Goal: Information Seeking & Learning: Check status

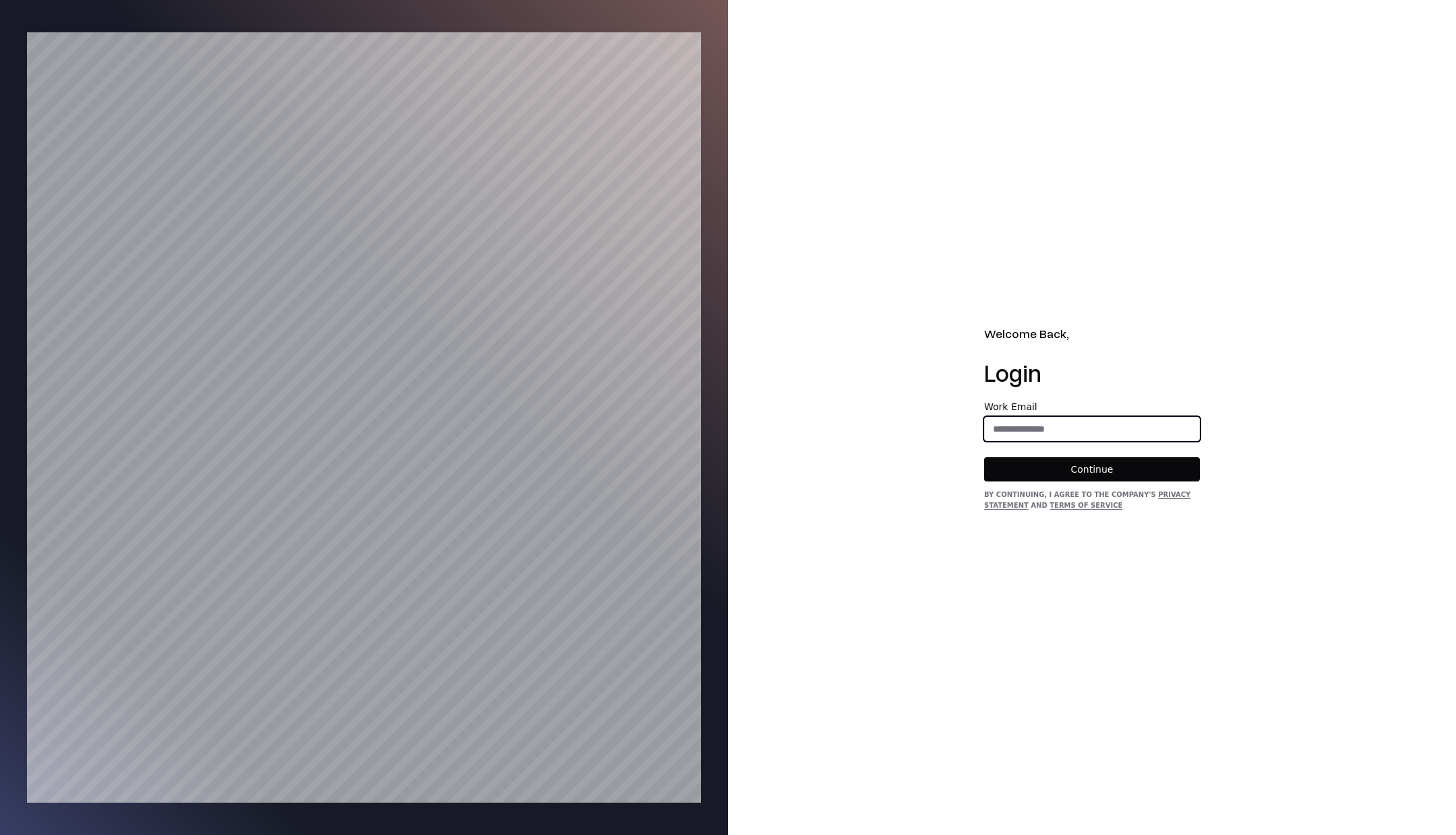
click at [1031, 429] on input "email" at bounding box center [1091, 428] width 214 height 25
type input "**********"
click at [1098, 470] on button "Continue" at bounding box center [1091, 470] width 216 height 25
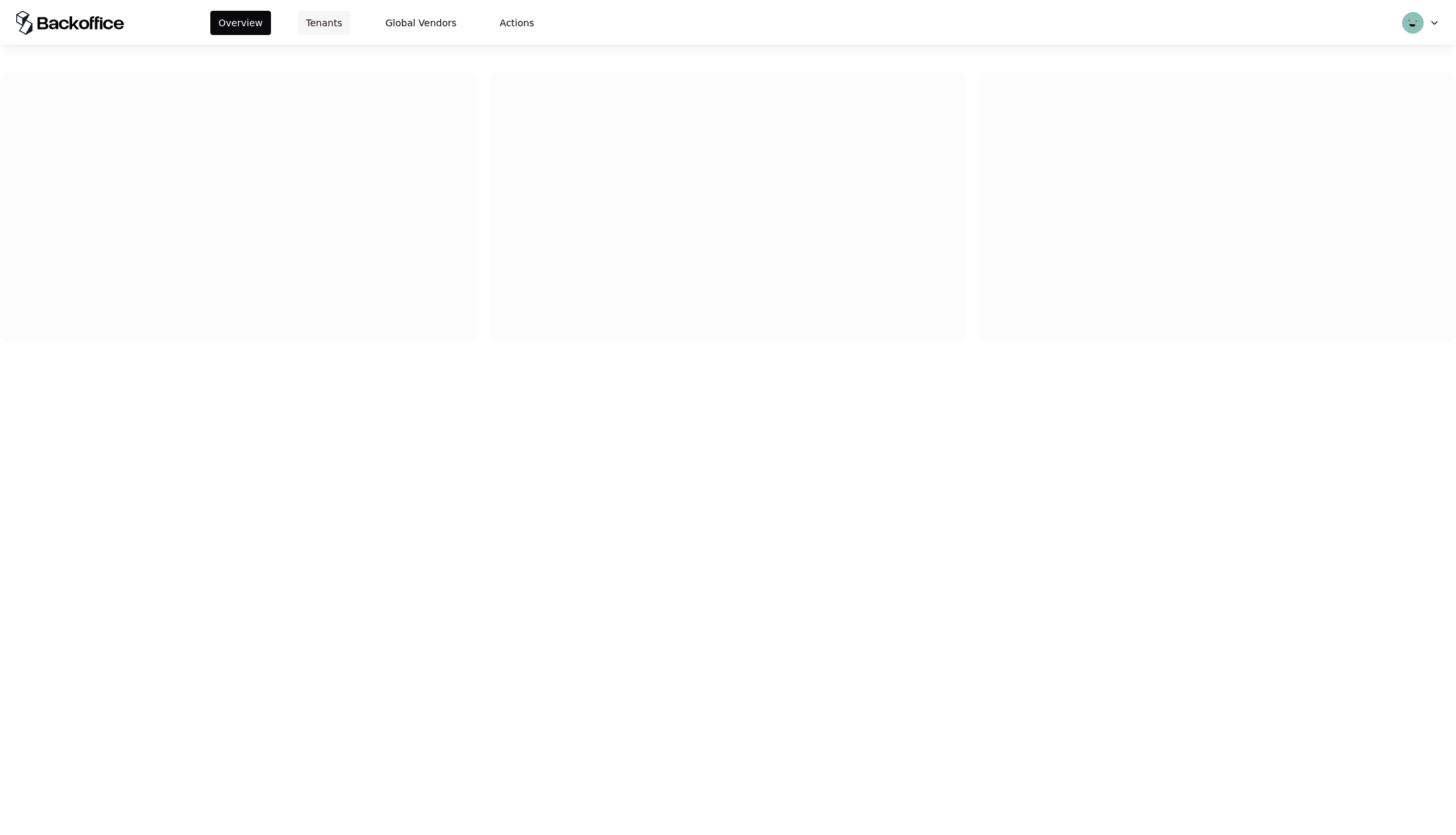
click at [331, 21] on button "Tenants" at bounding box center [324, 23] width 53 height 25
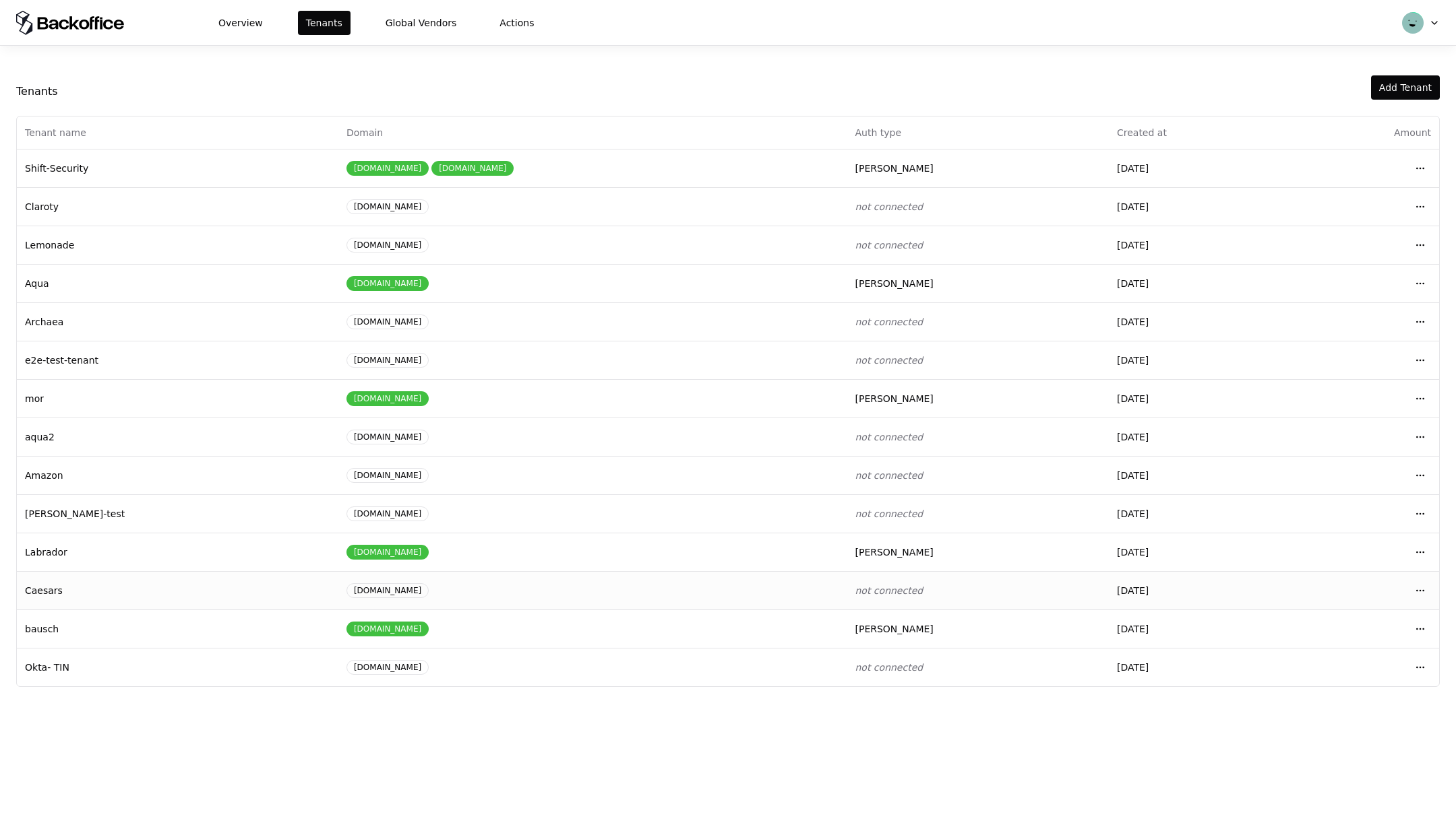
click at [206, 583] on td "Caesars" at bounding box center [177, 590] width 322 height 38
drag, startPoint x: 134, startPoint y: 588, endPoint x: 610, endPoint y: 600, distance: 476.2
click at [176, 594] on td "Caesars" at bounding box center [177, 590] width 322 height 38
click at [1412, 588] on html "Overview Tenants Global Vendors Actions Tenants Add Tenant Tenant name Domain A…" at bounding box center [728, 418] width 1456 height 835
click at [1337, 692] on div "Login to tenant" at bounding box center [1360, 698] width 153 height 26
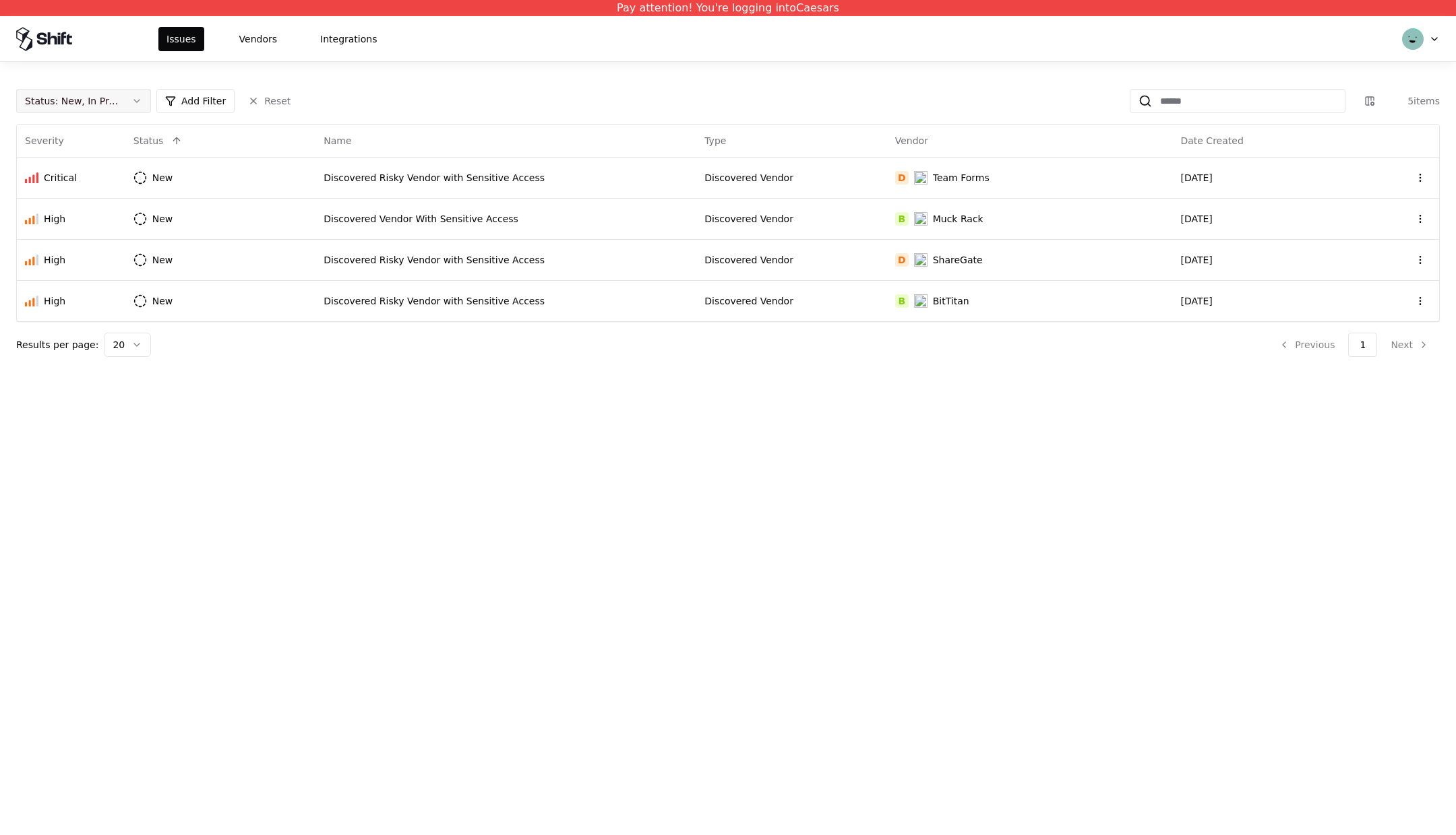
click at [136, 89] on button "Status : New, In Progress" at bounding box center [83, 100] width 134 height 25
click at [73, 198] on div "Closed" at bounding box center [83, 206] width 128 height 26
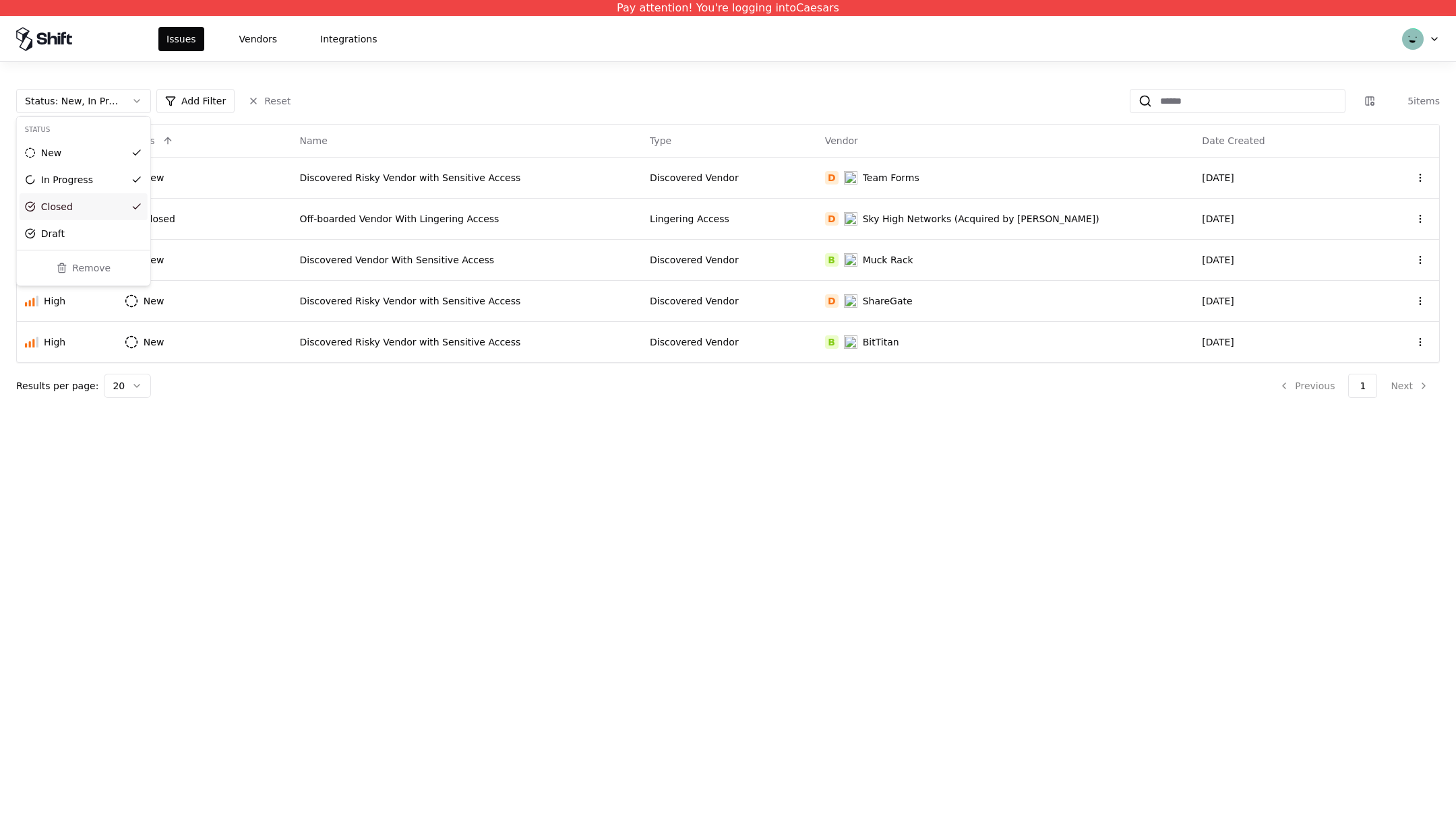
click at [234, 44] on html "Pay attention! You're logging into Caesars Issues Vendors Integrations Status :…" at bounding box center [728, 418] width 1456 height 835
click at [252, 44] on button "Vendors" at bounding box center [258, 38] width 54 height 25
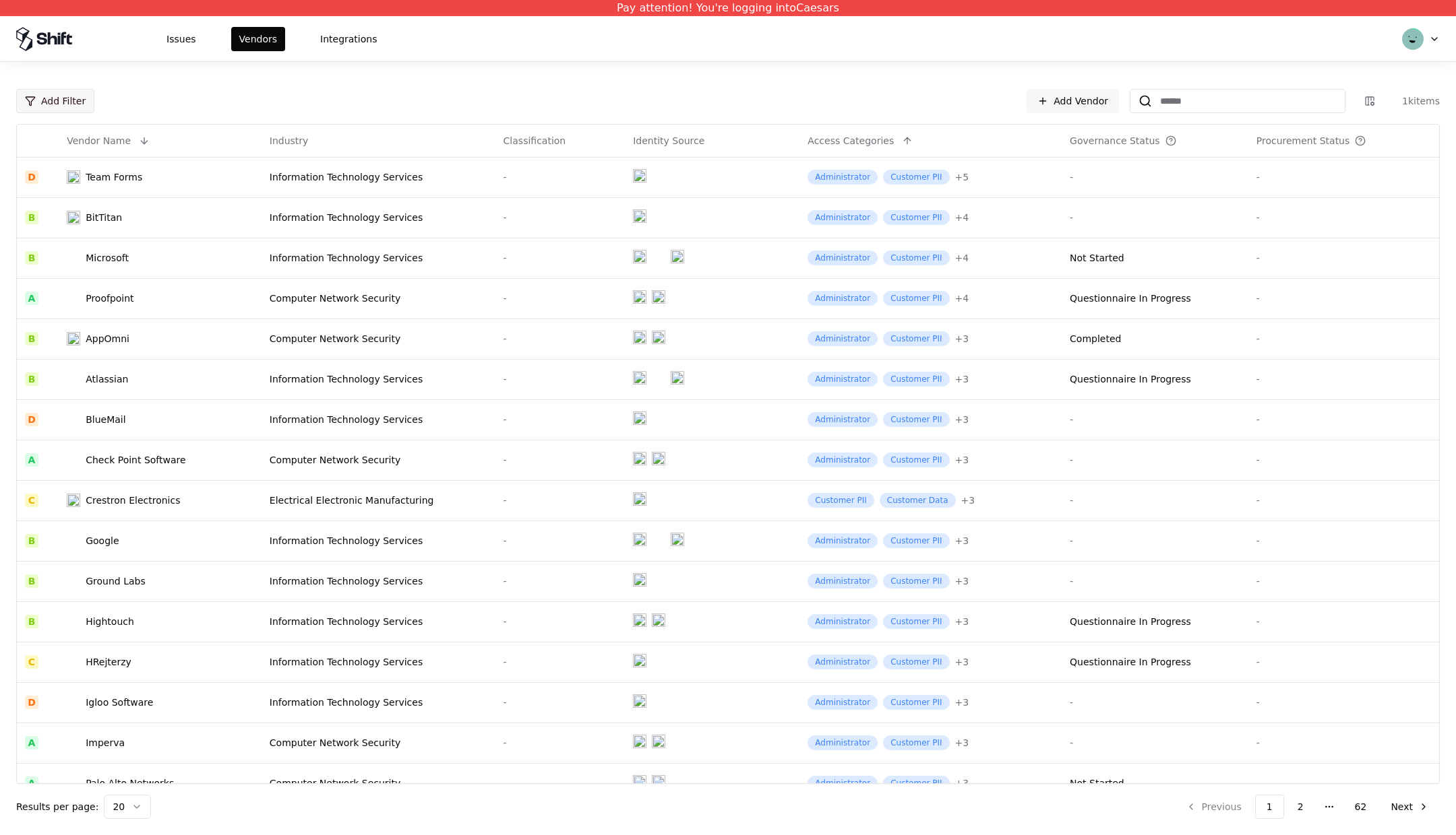
click at [42, 98] on html "Pay attention! You're logging into Caesars Issues Vendors Integrations Add Filt…" at bounding box center [728, 418] width 1456 height 835
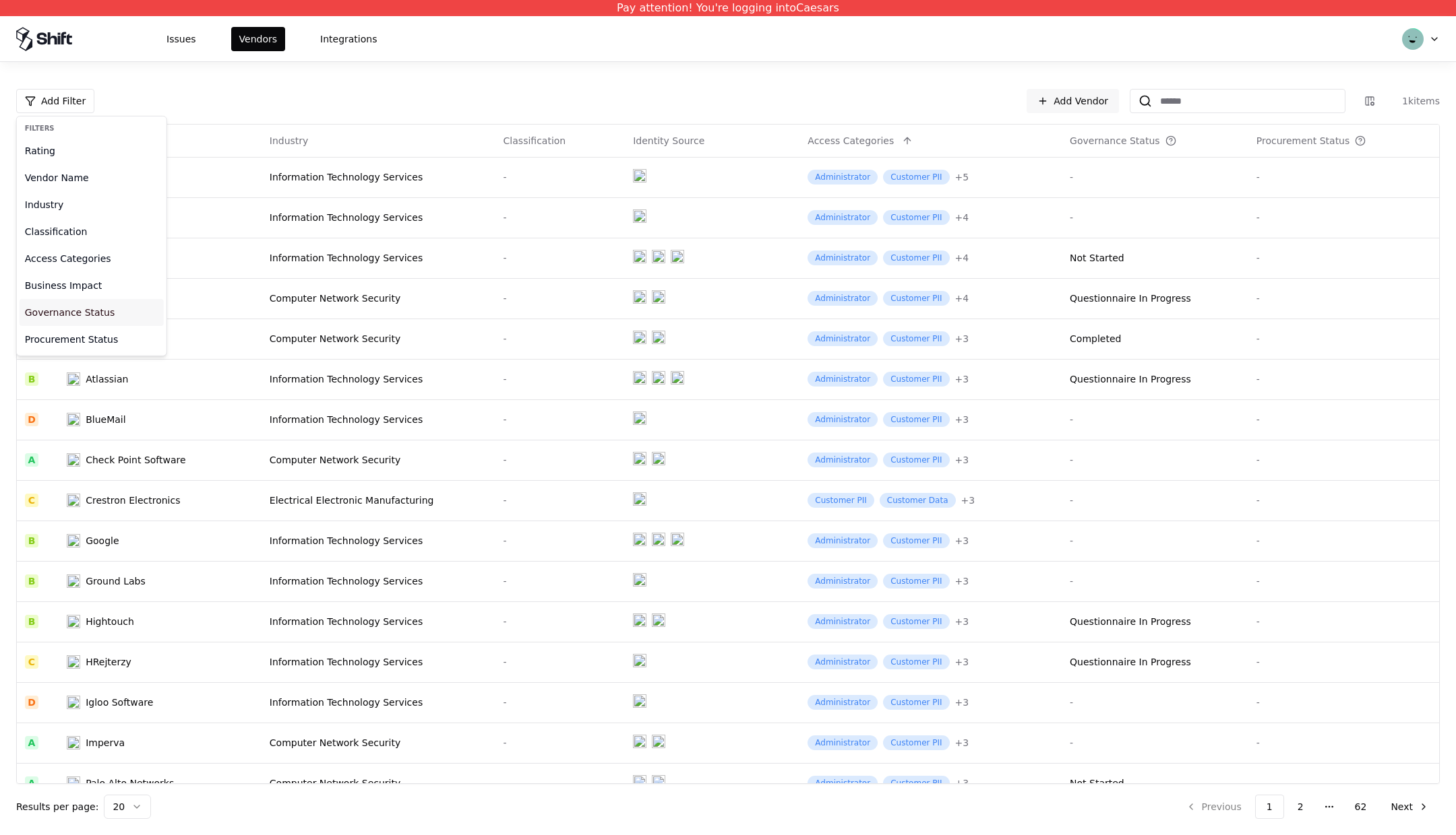
click at [66, 309] on div "Governance Status" at bounding box center [91, 312] width 144 height 26
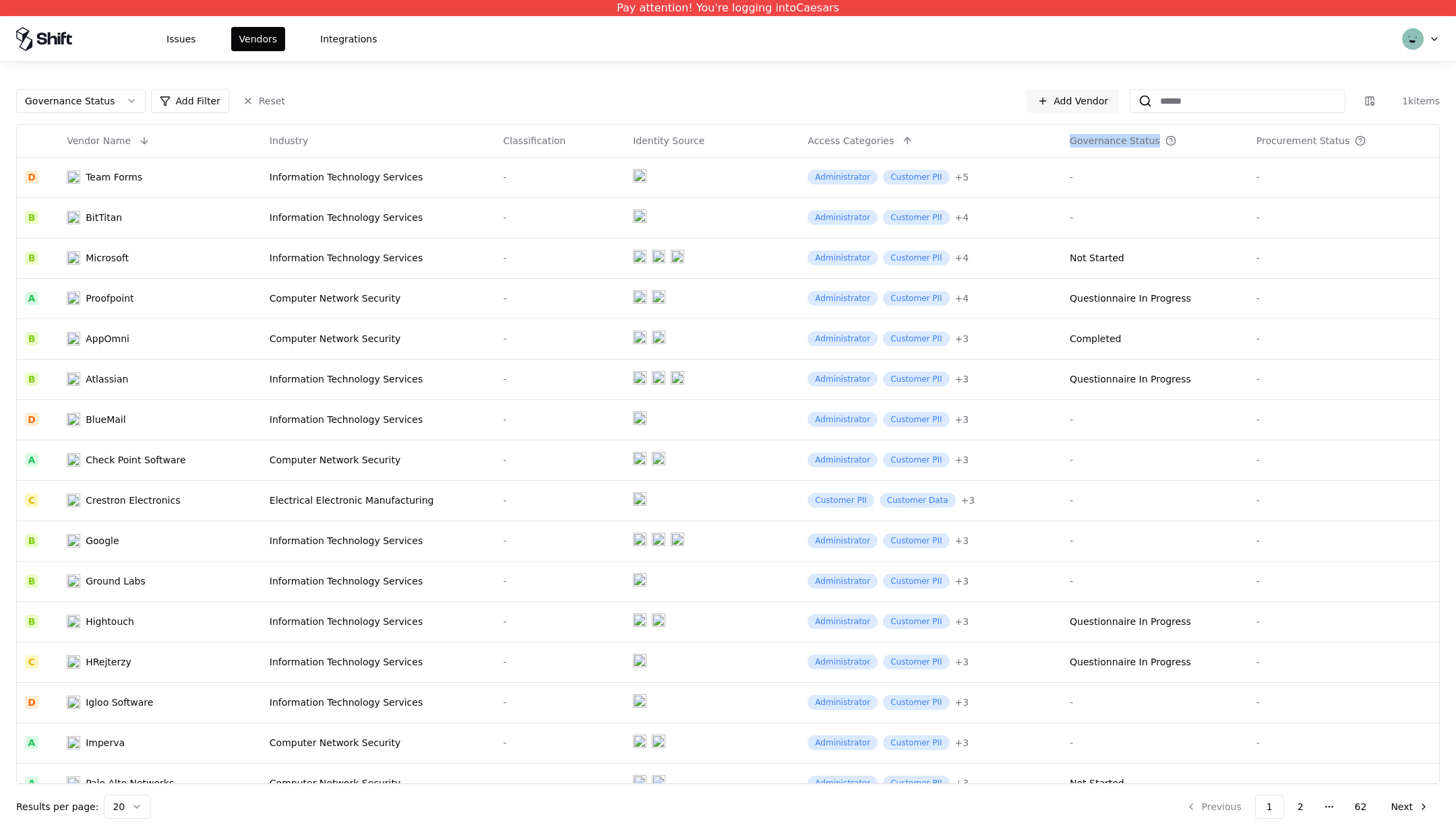
drag, startPoint x: 1070, startPoint y: 136, endPoint x: 1158, endPoint y: 137, distance: 88.0
click at [1158, 137] on html "Pay attention! You're logging into Caesars Issues Vendors Integrations Governan…" at bounding box center [728, 418] width 1456 height 835
copy div "Governance Status"
click at [1206, 101] on html "Pay attention! You're logging into Caesars Issues Vendors Integrations Governan…" at bounding box center [728, 418] width 1456 height 835
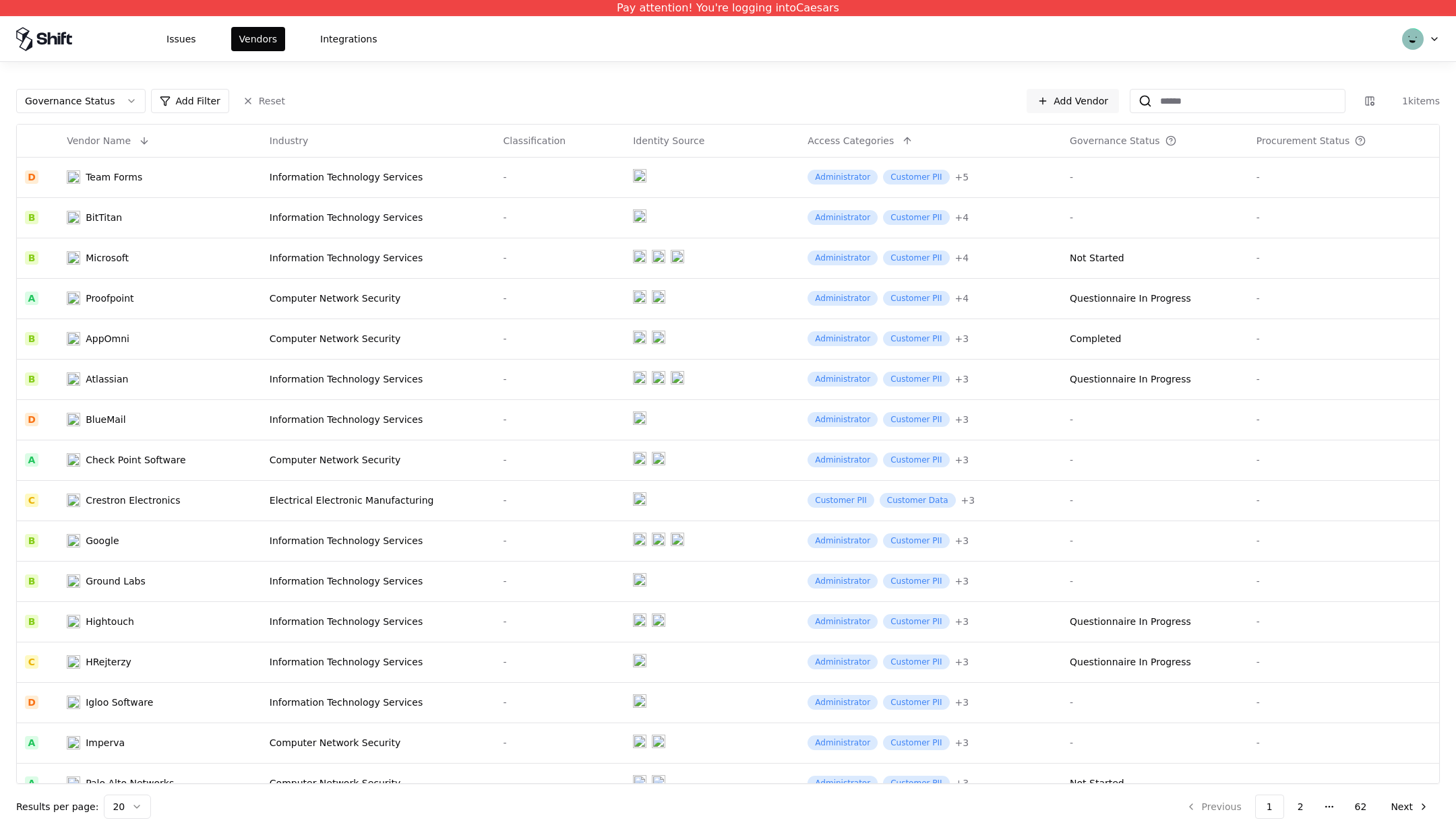
click at [1206, 101] on html "Pay attention! You're logging into Caesars Issues Vendors Integrations Governan…" at bounding box center [728, 418] width 1456 height 835
click at [1186, 98] on input at bounding box center [1248, 100] width 193 height 25
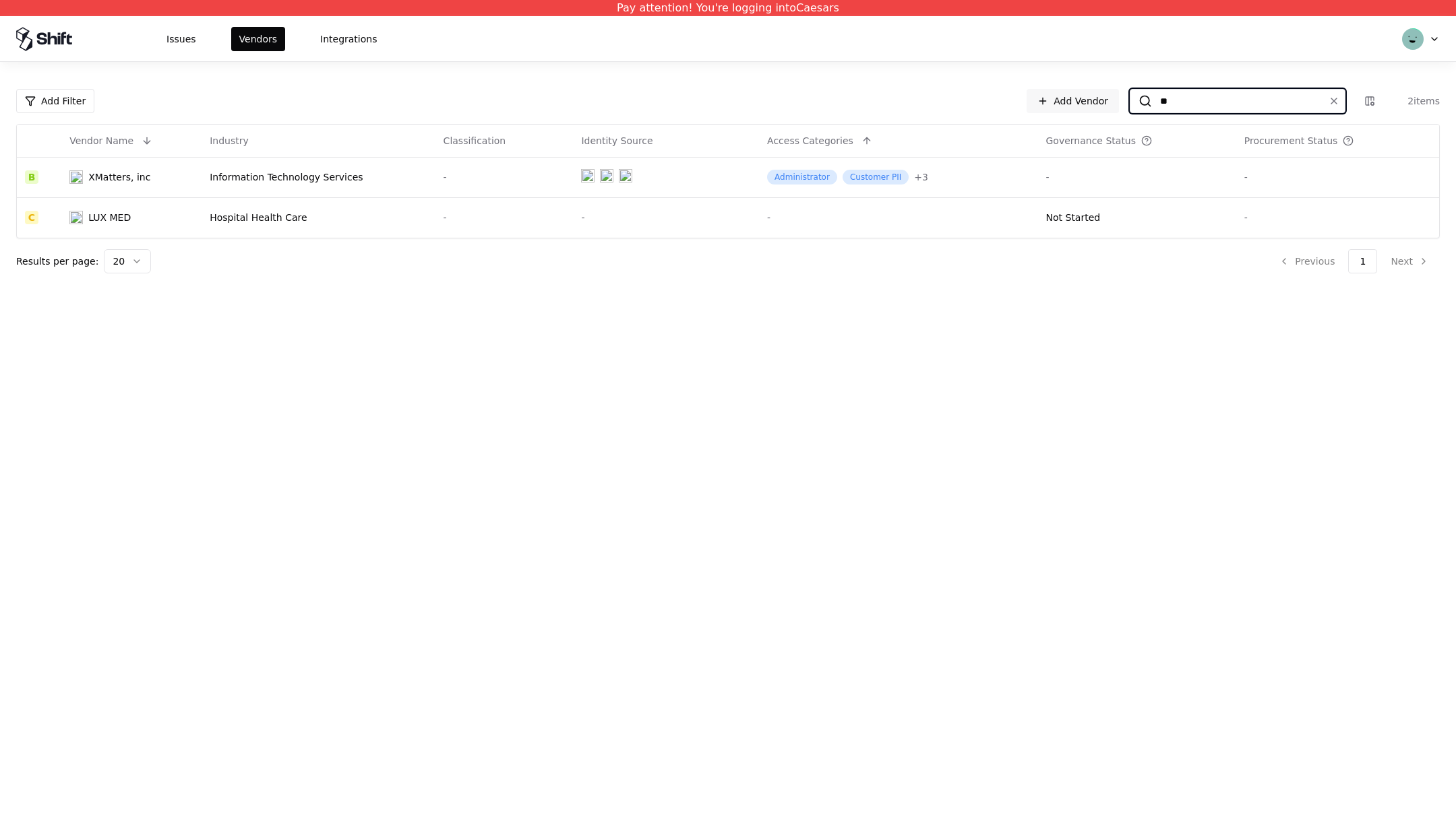
click at [1179, 93] on input "**" at bounding box center [1234, 100] width 165 height 25
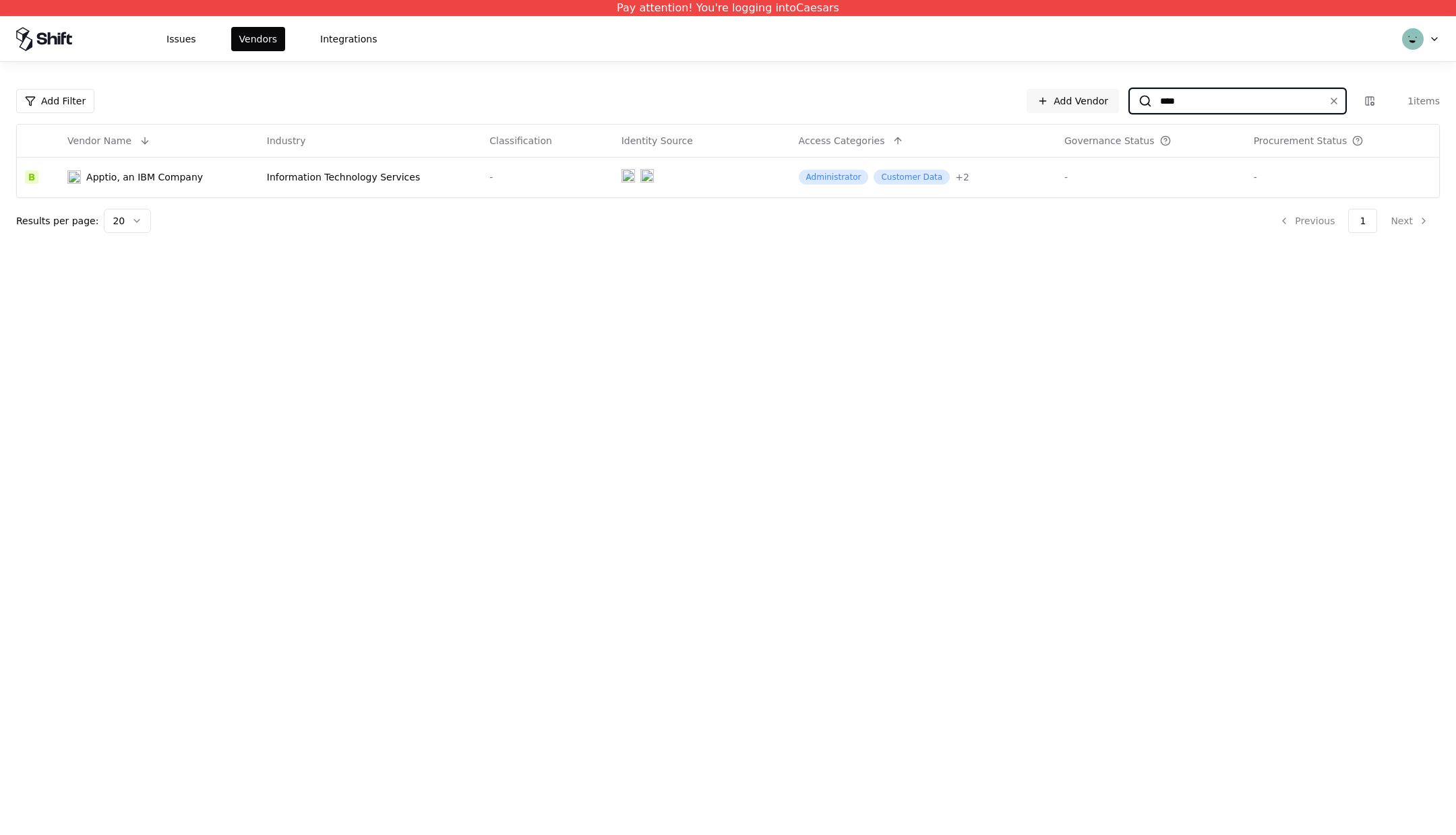
type input "****"
click at [172, 46] on button "Issues" at bounding box center [181, 38] width 46 height 25
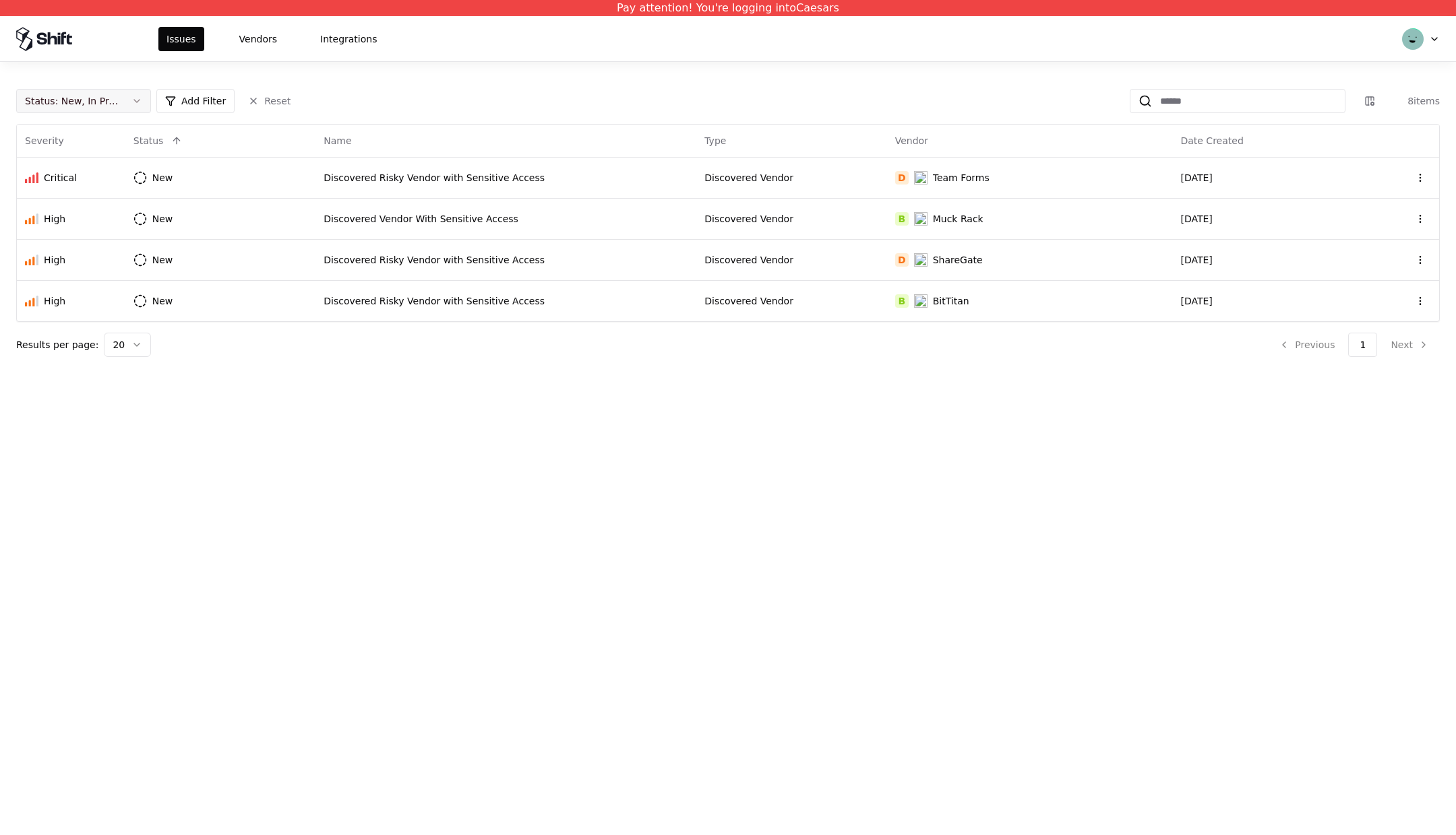
click at [112, 104] on div "Status : New, In Progress" at bounding box center [72, 100] width 96 height 14
click at [62, 227] on div "Draft" at bounding box center [53, 233] width 24 height 14
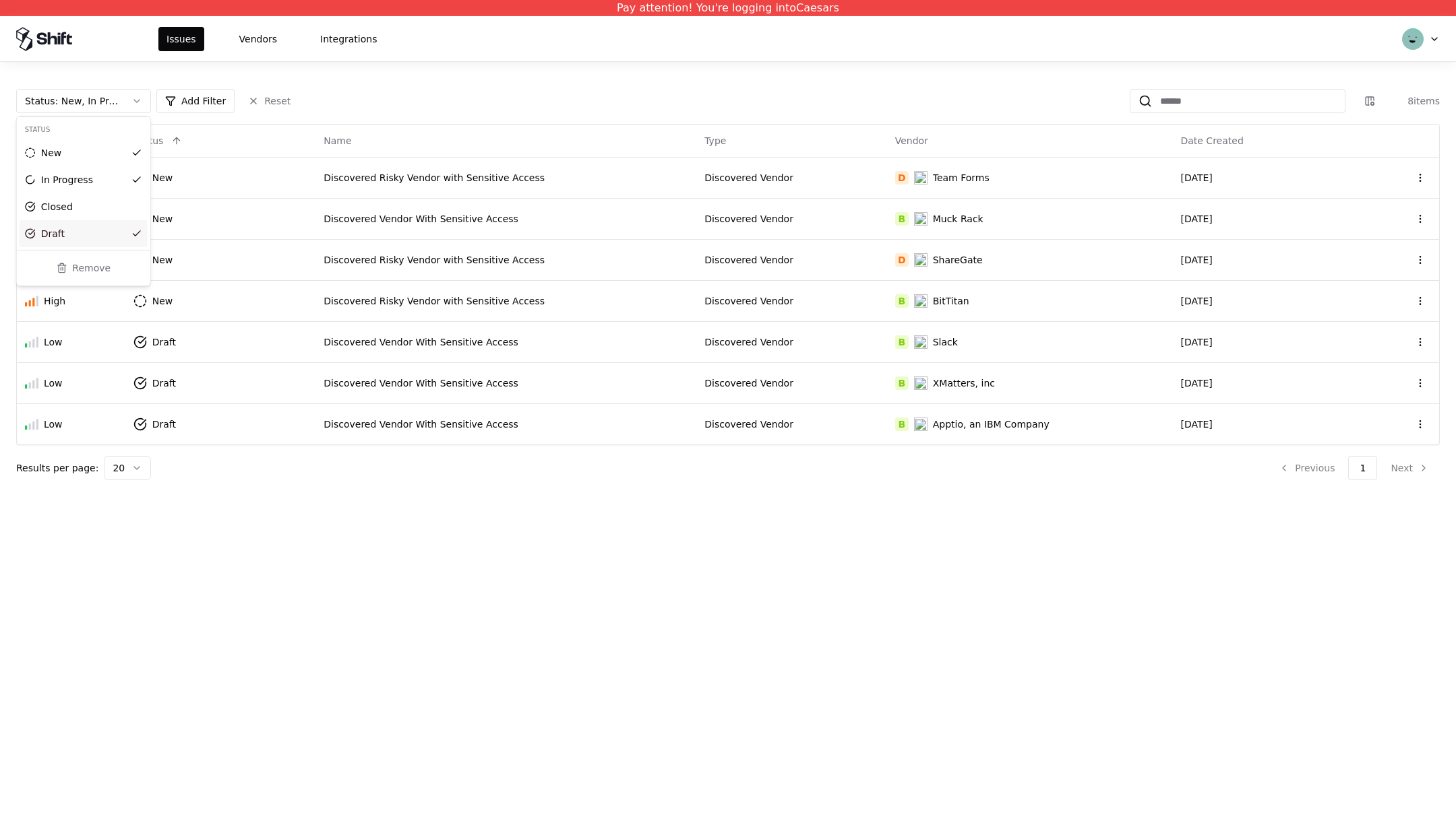
click at [340, 555] on html "Pay attention! You're logging into Caesars Issues Vendors Integrations Status :…" at bounding box center [728, 418] width 1456 height 835
click at [545, 376] on div "Discovered Vendor With Sensitive Access" at bounding box center [505, 383] width 365 height 14
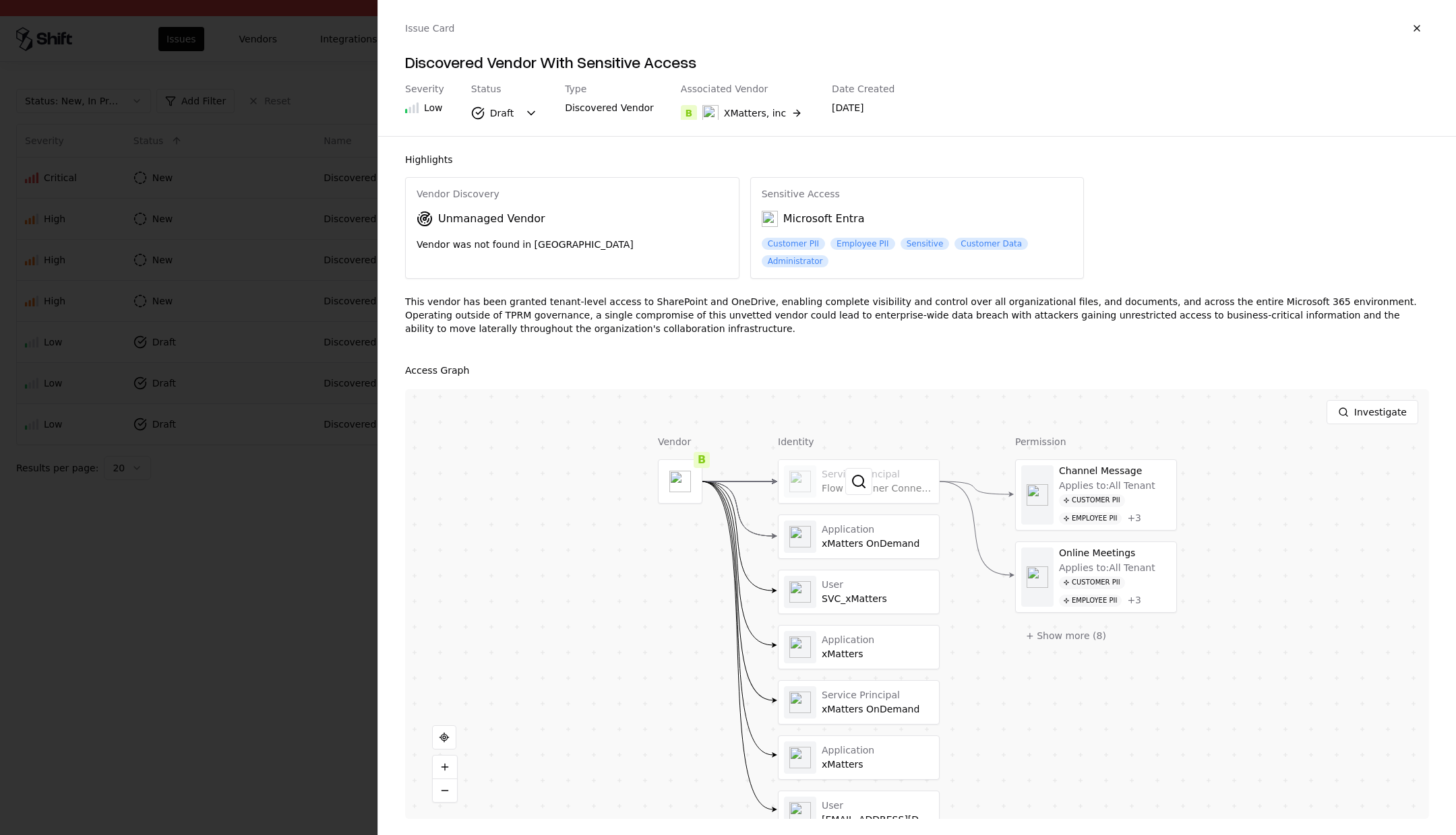
click at [892, 478] on div at bounding box center [858, 481] width 160 height 43
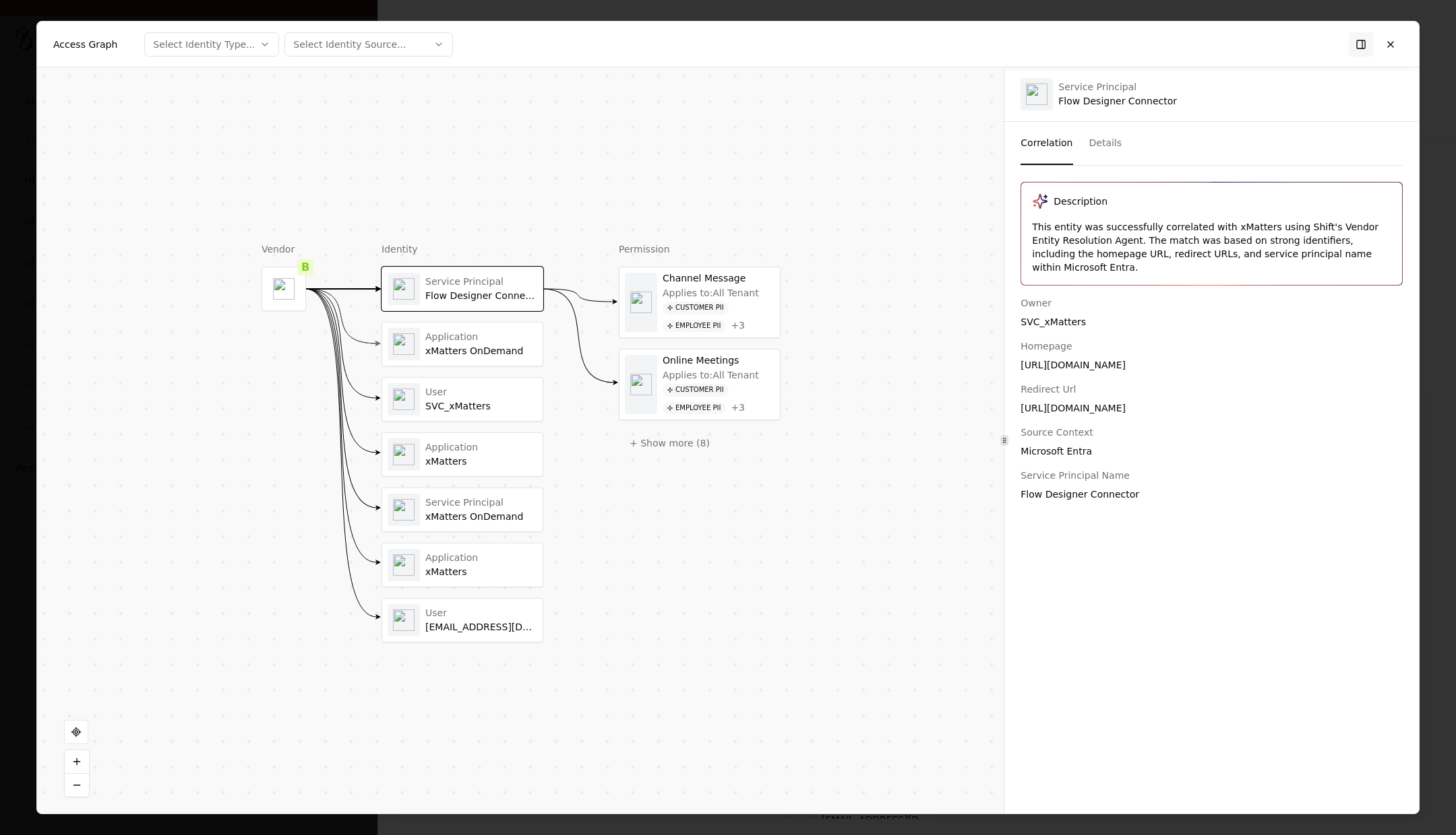
click at [1105, 140] on button "Details" at bounding box center [1106, 143] width 33 height 43
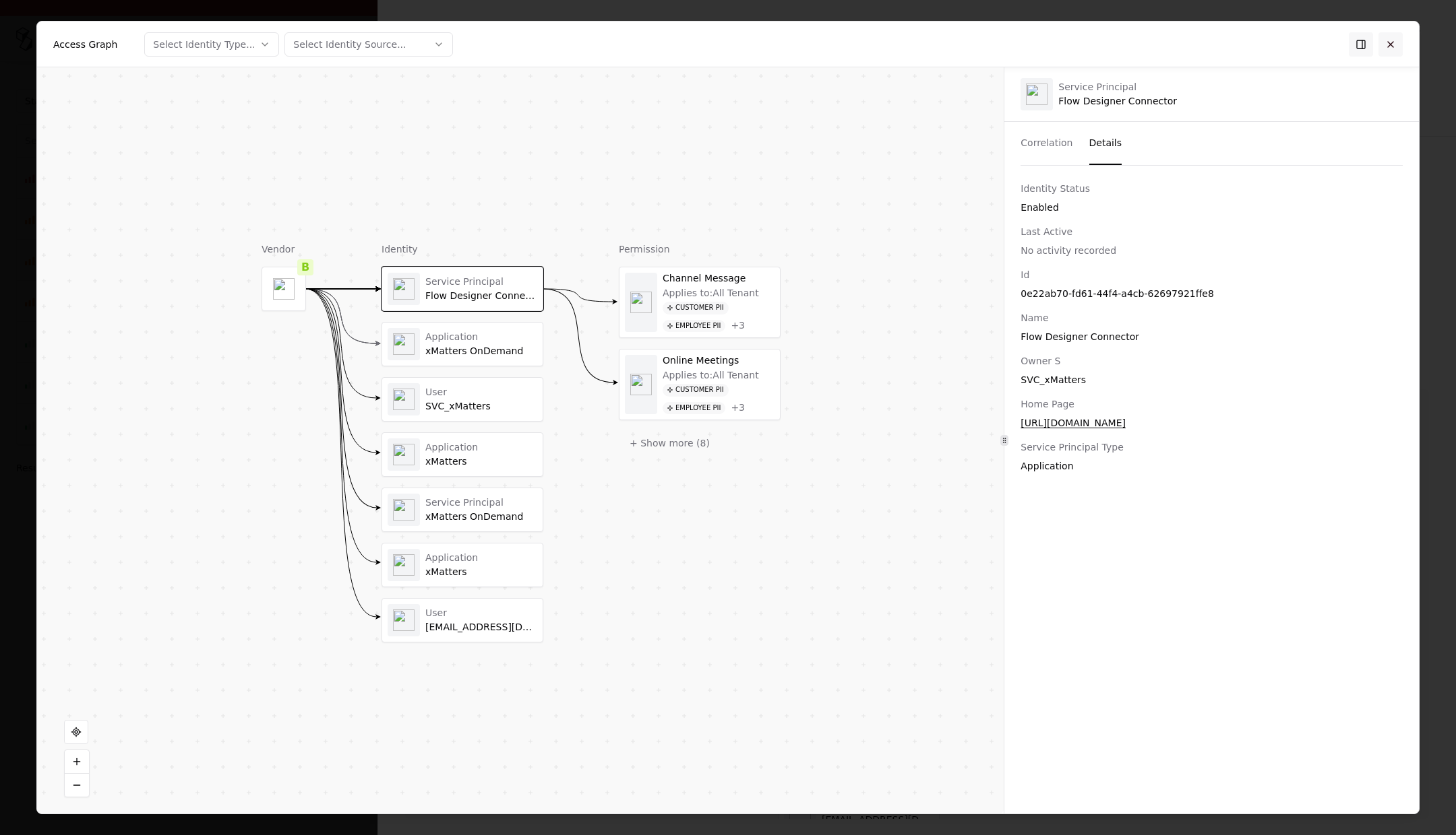
click at [1395, 47] on button at bounding box center [1390, 44] width 25 height 25
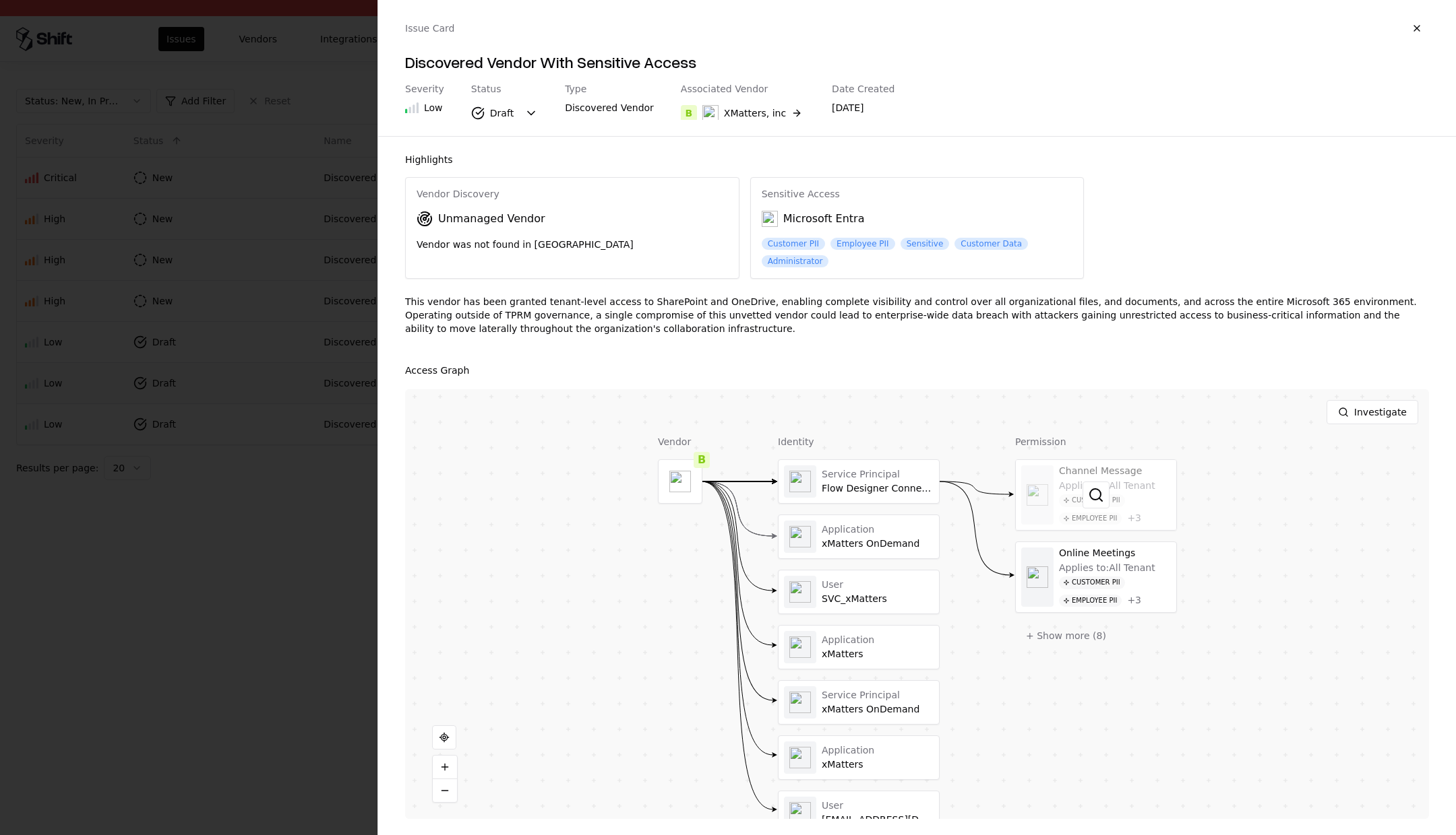
click at [1143, 480] on div at bounding box center [1095, 495] width 160 height 70
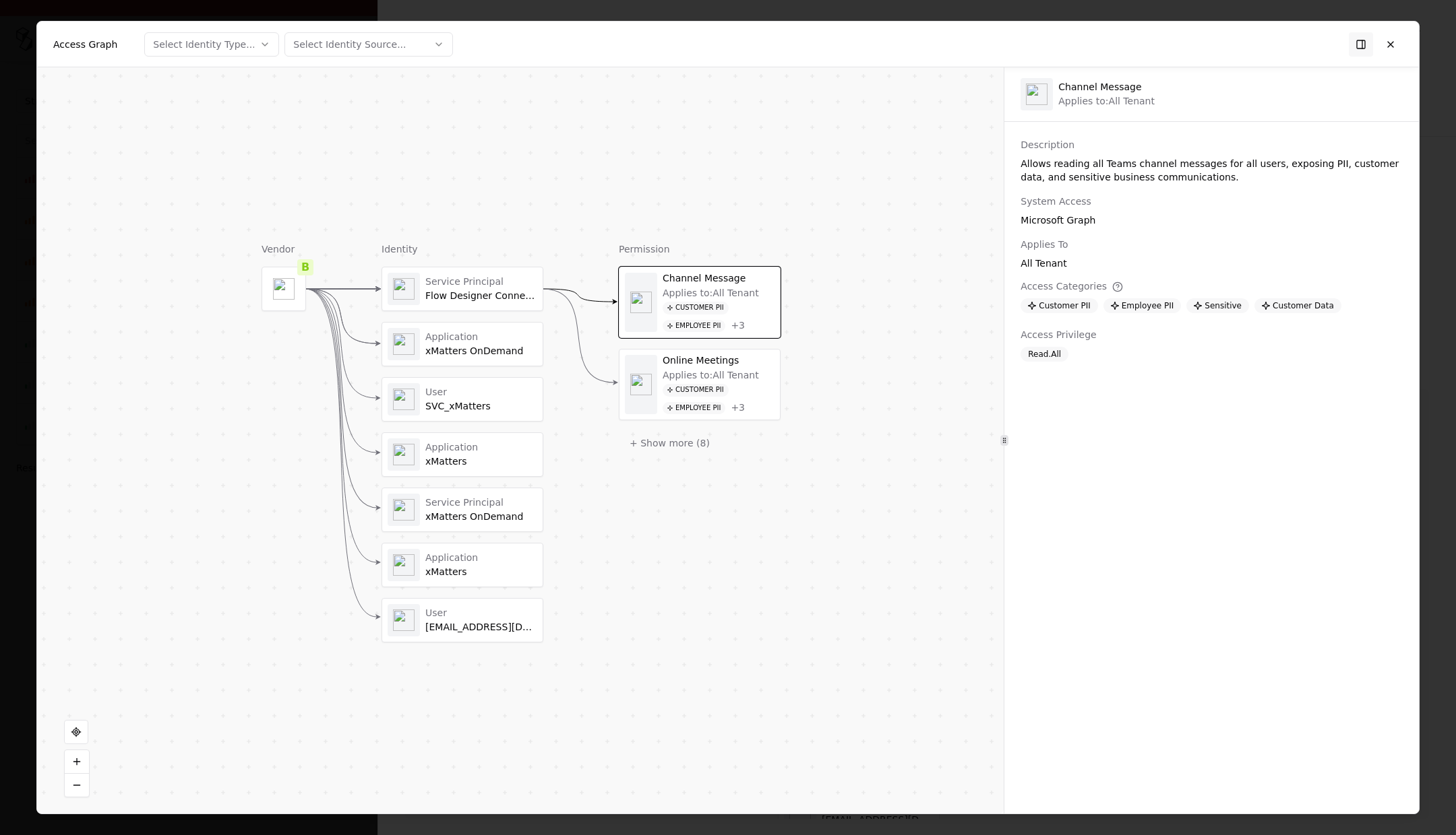
click at [696, 363] on div "Online Meetings" at bounding box center [718, 361] width 112 height 12
click at [673, 441] on button "+ Show more ( 8 )" at bounding box center [669, 443] width 101 height 25
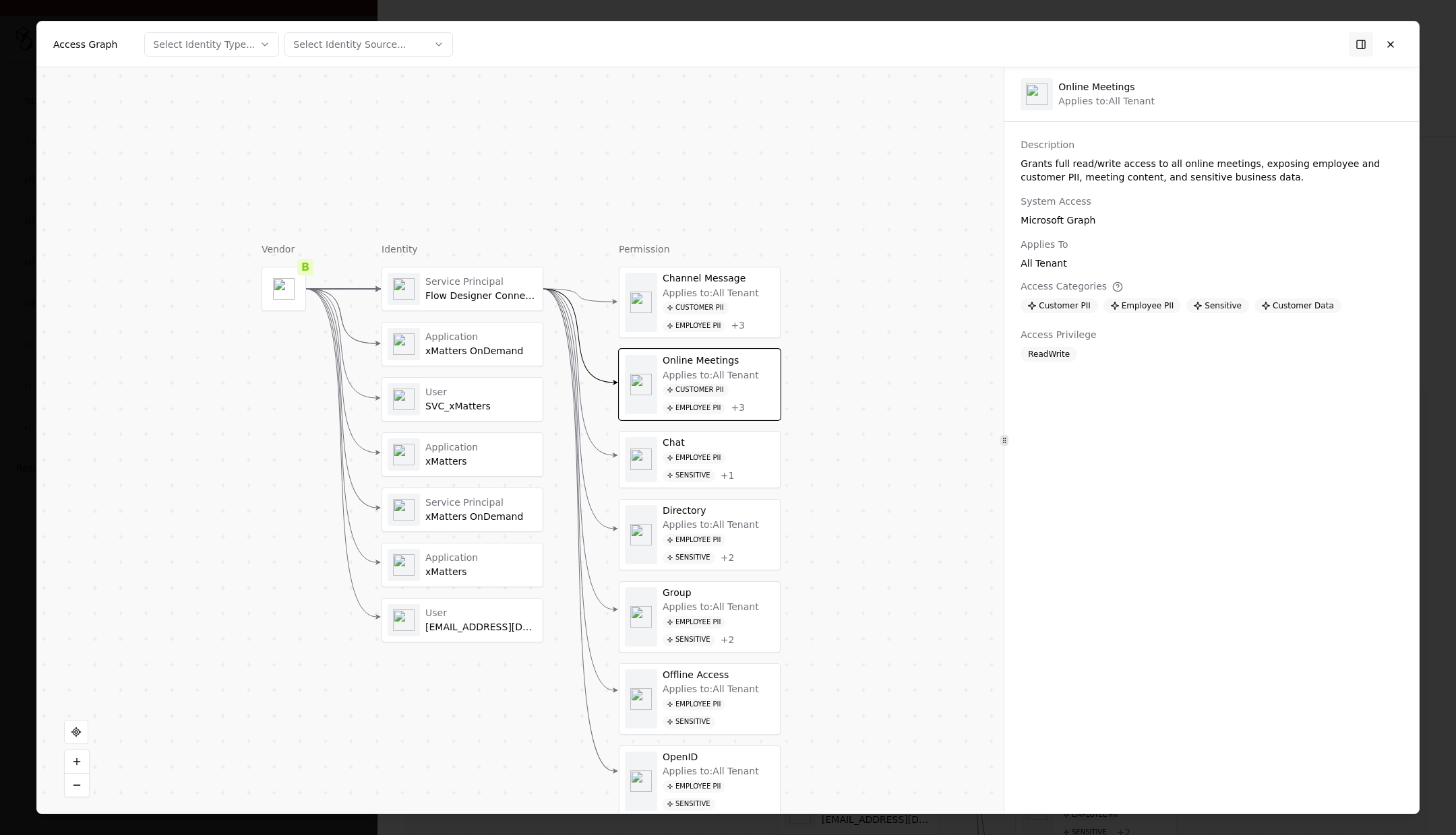
click at [740, 439] on div "Chat" at bounding box center [718, 443] width 112 height 12
click at [699, 534] on div "Employee PII" at bounding box center [694, 541] width 63 height 13
click at [1396, 40] on button at bounding box center [1390, 44] width 25 height 25
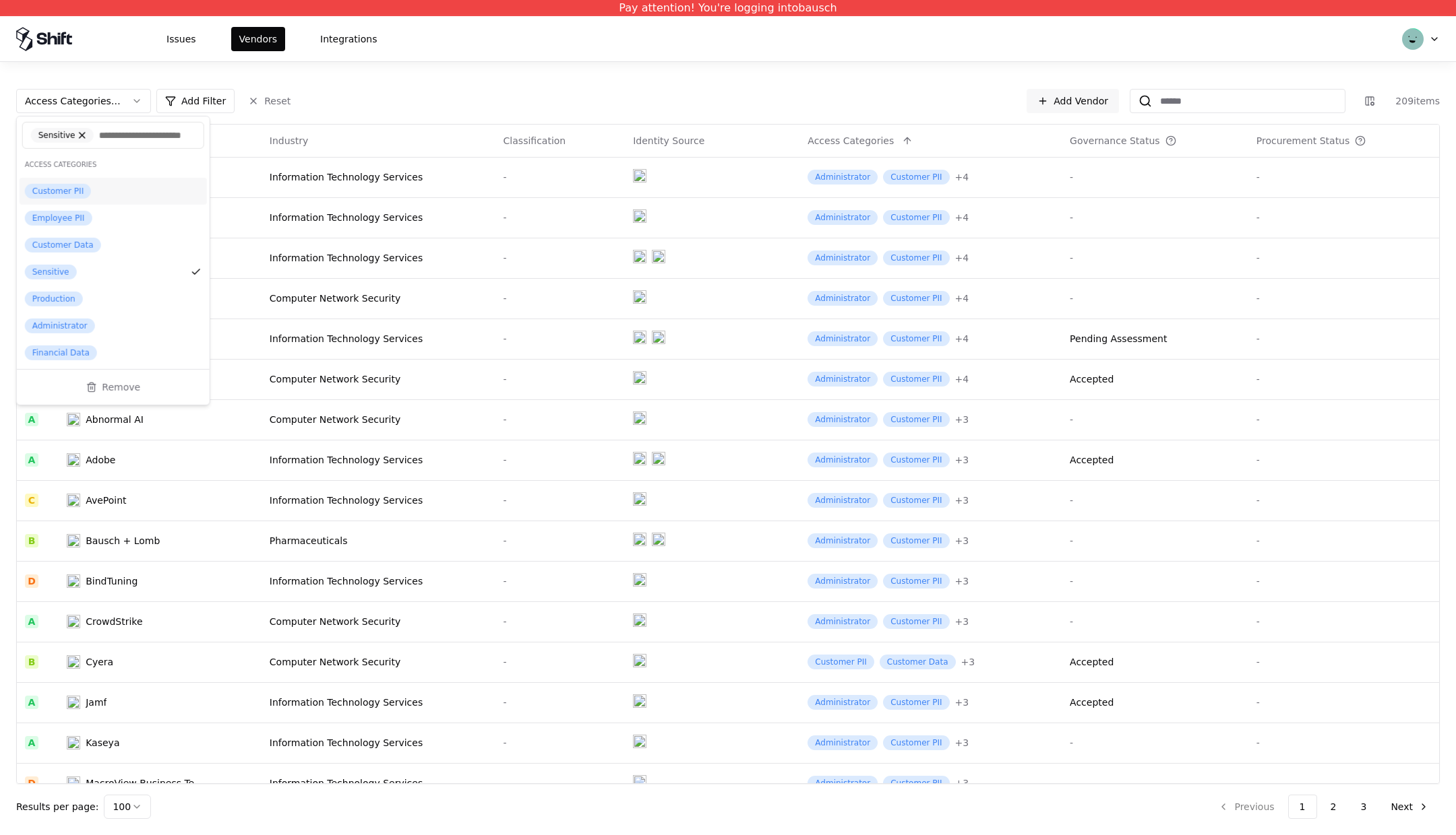
scroll to position [545, 0]
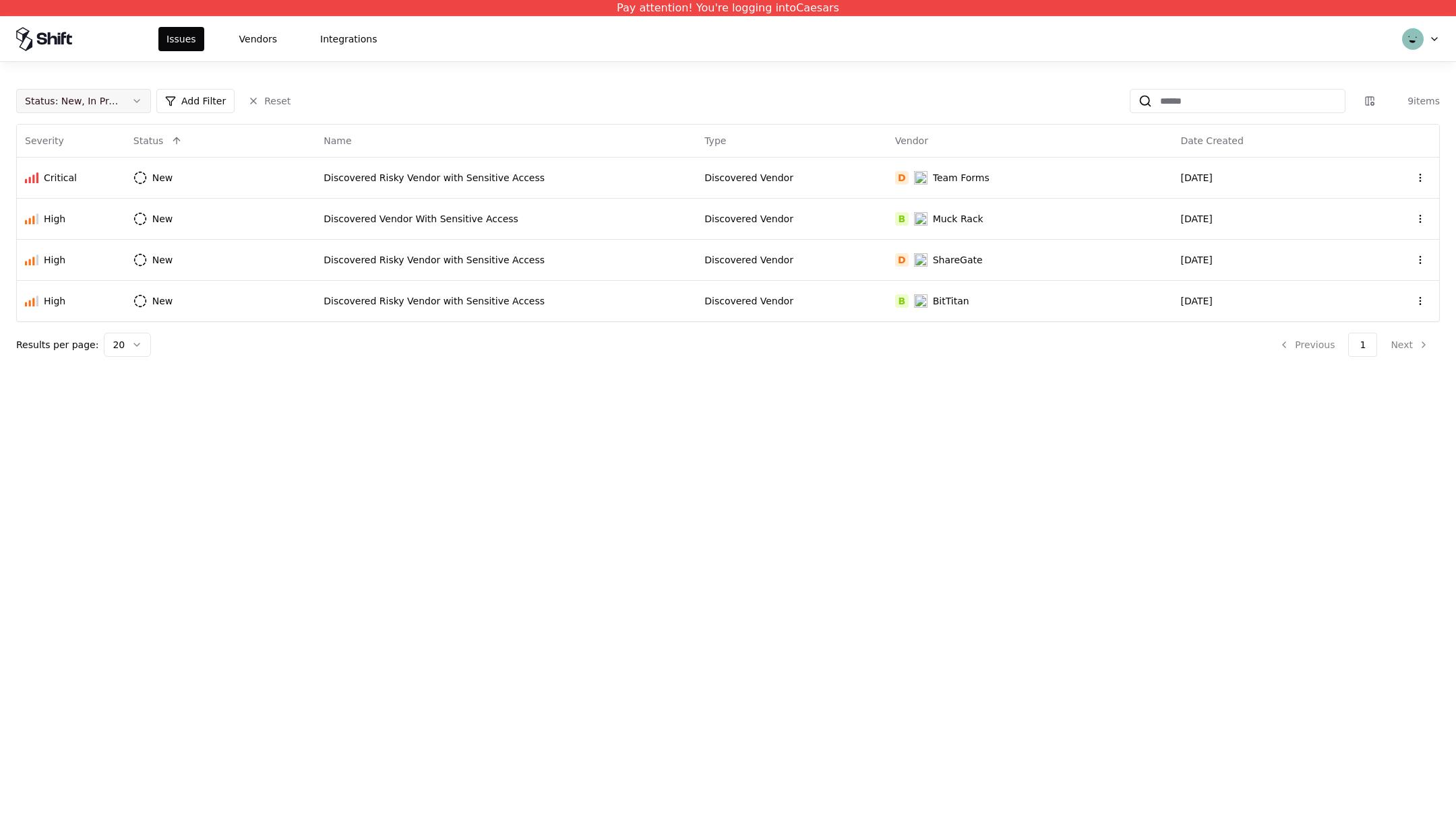
click at [134, 98] on button "Status : New, In Progress" at bounding box center [83, 100] width 134 height 25
click at [59, 232] on div "Draft" at bounding box center [53, 233] width 24 height 14
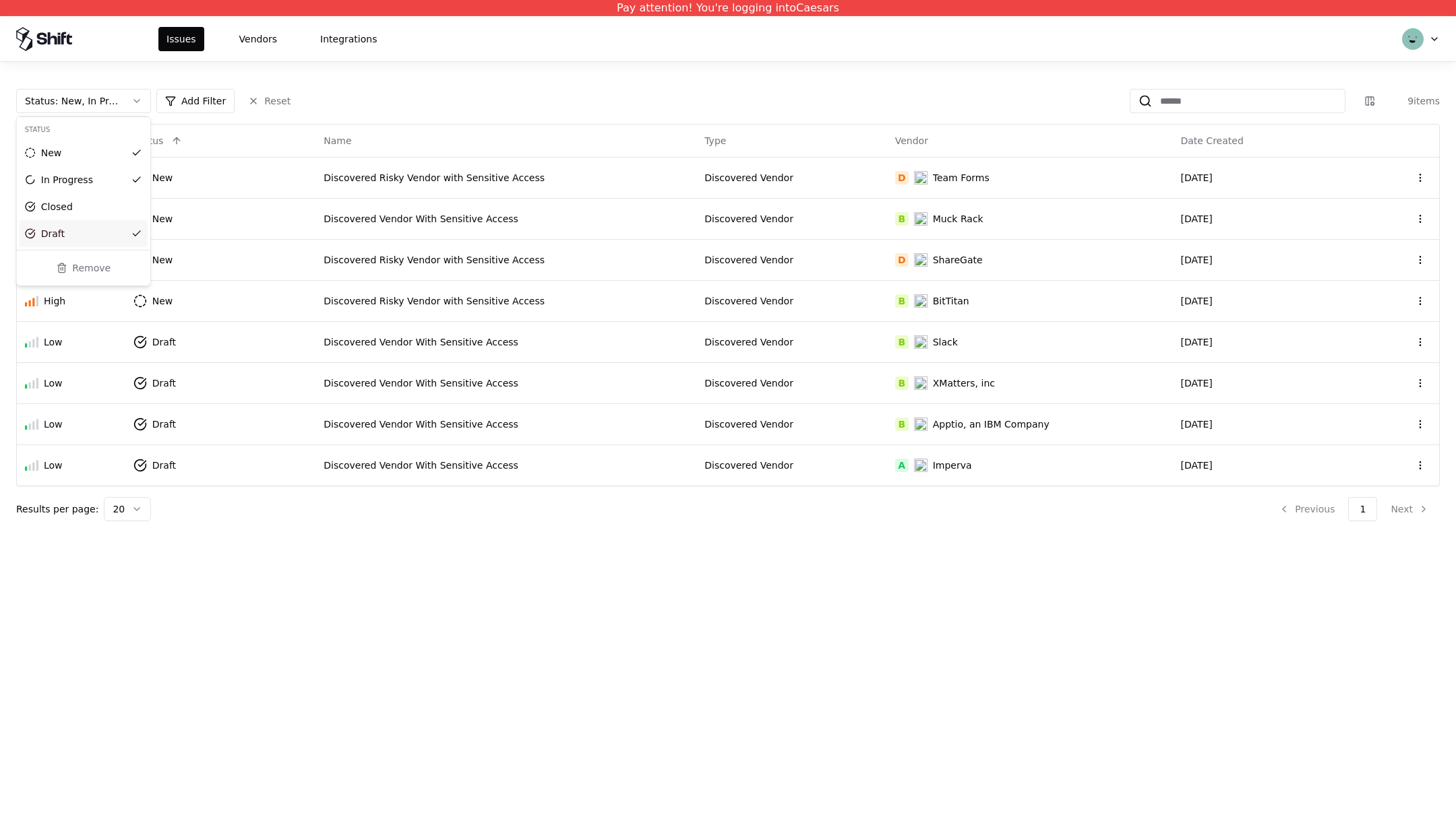
click at [403, 334] on html "Pay attention! You're logging into Caesars Issues Vendors Integrations Status :…" at bounding box center [728, 418] width 1456 height 835
click at [407, 335] on div "Discovered Vendor With Sensitive Access" at bounding box center [505, 342] width 365 height 14
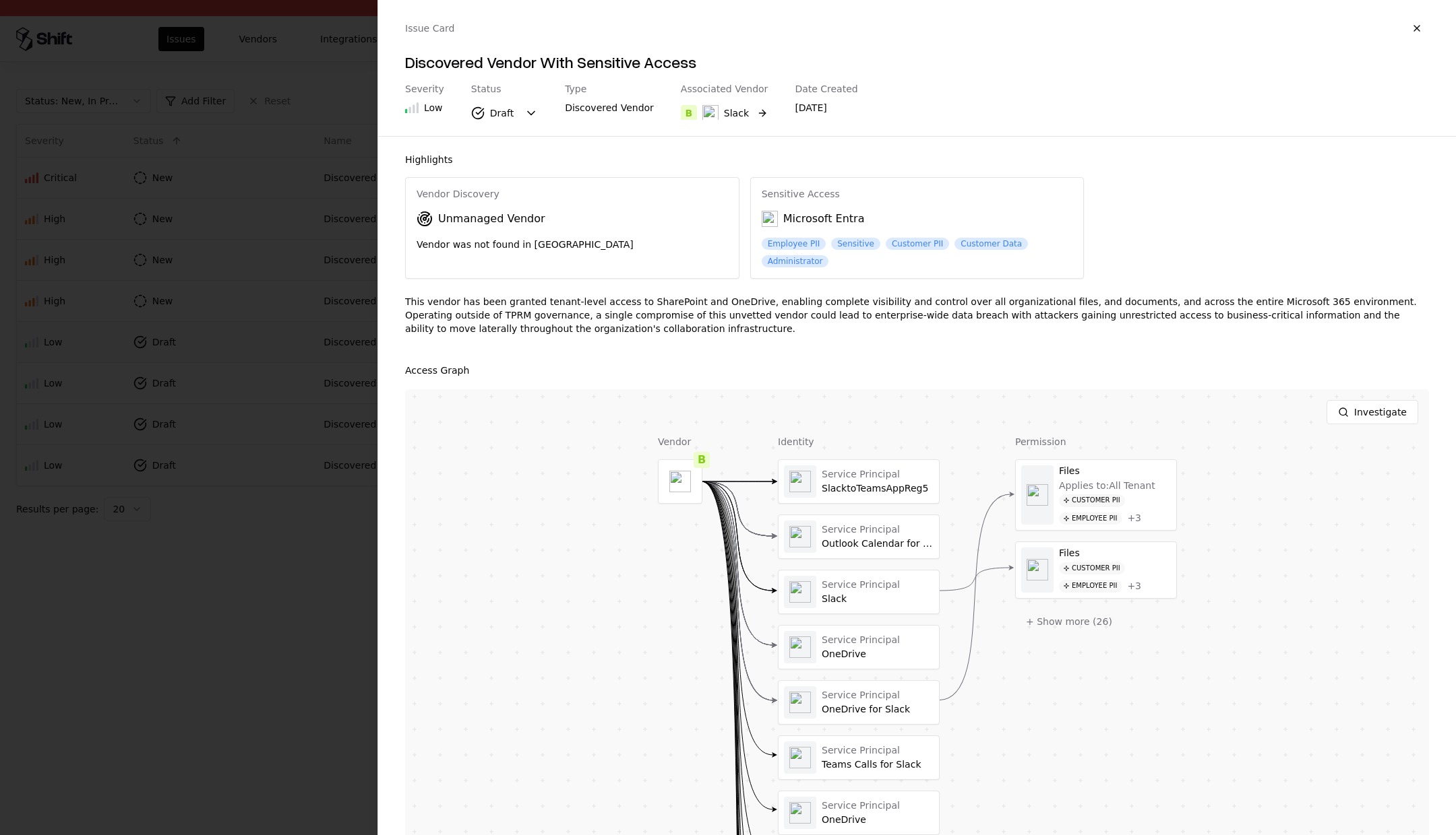
click at [702, 113] on object "Slack" at bounding box center [710, 113] width 16 height 16
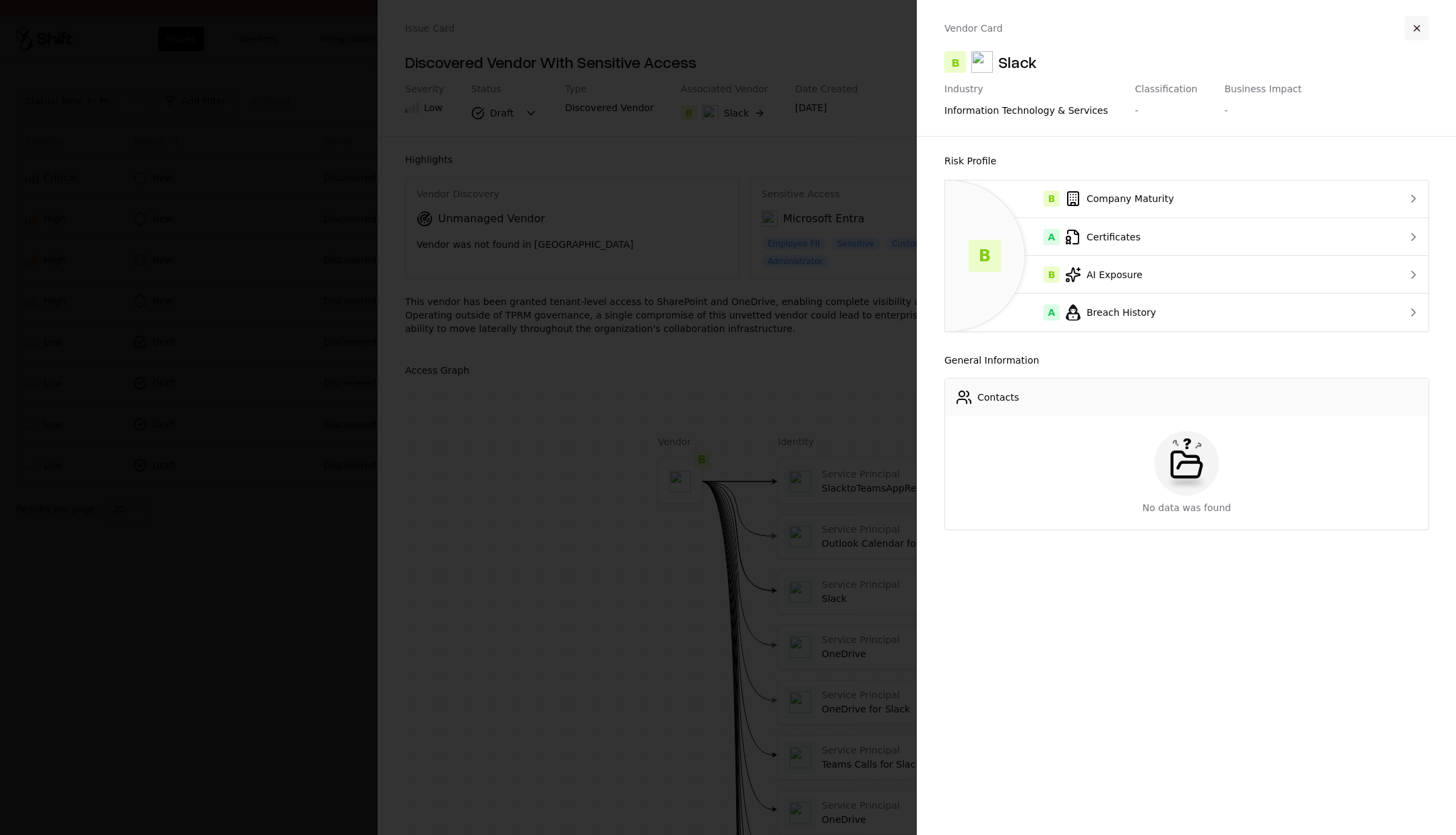
click at [1408, 19] on button "button" at bounding box center [1417, 28] width 25 height 25
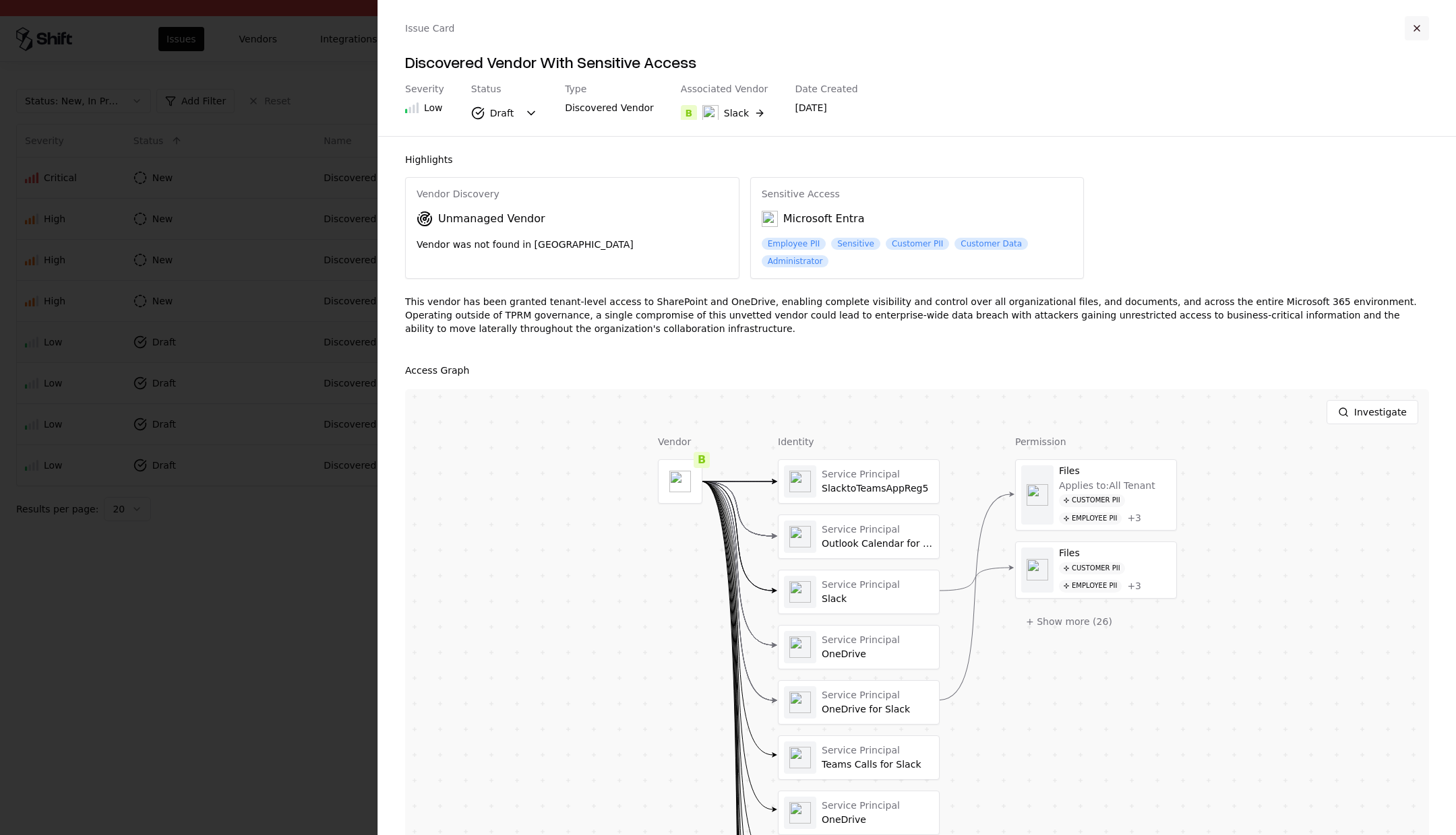
click at [1420, 20] on button "button" at bounding box center [1417, 28] width 25 height 25
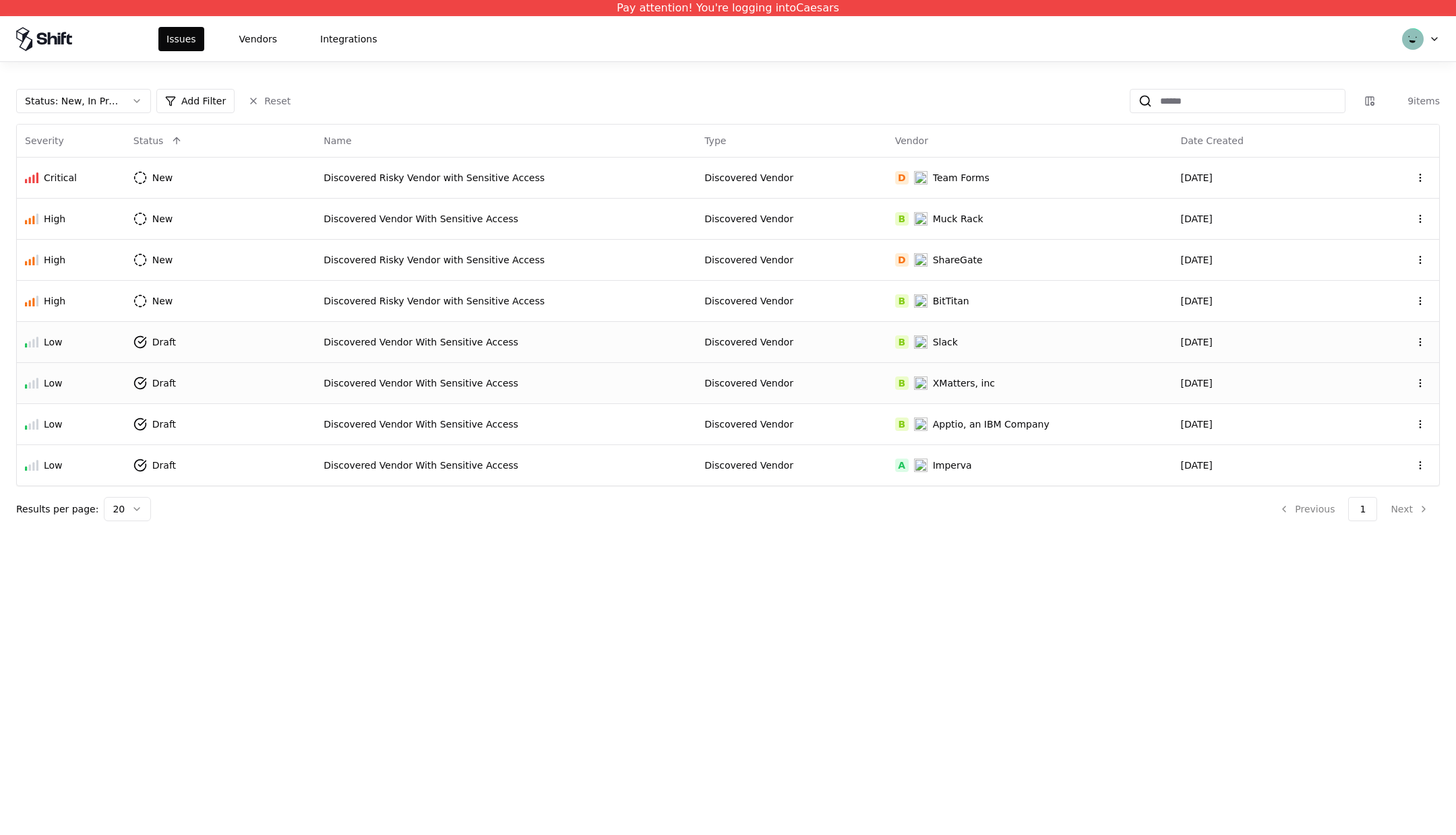
click at [469, 381] on div "Discovered Vendor With Sensitive Access" at bounding box center [505, 383] width 365 height 14
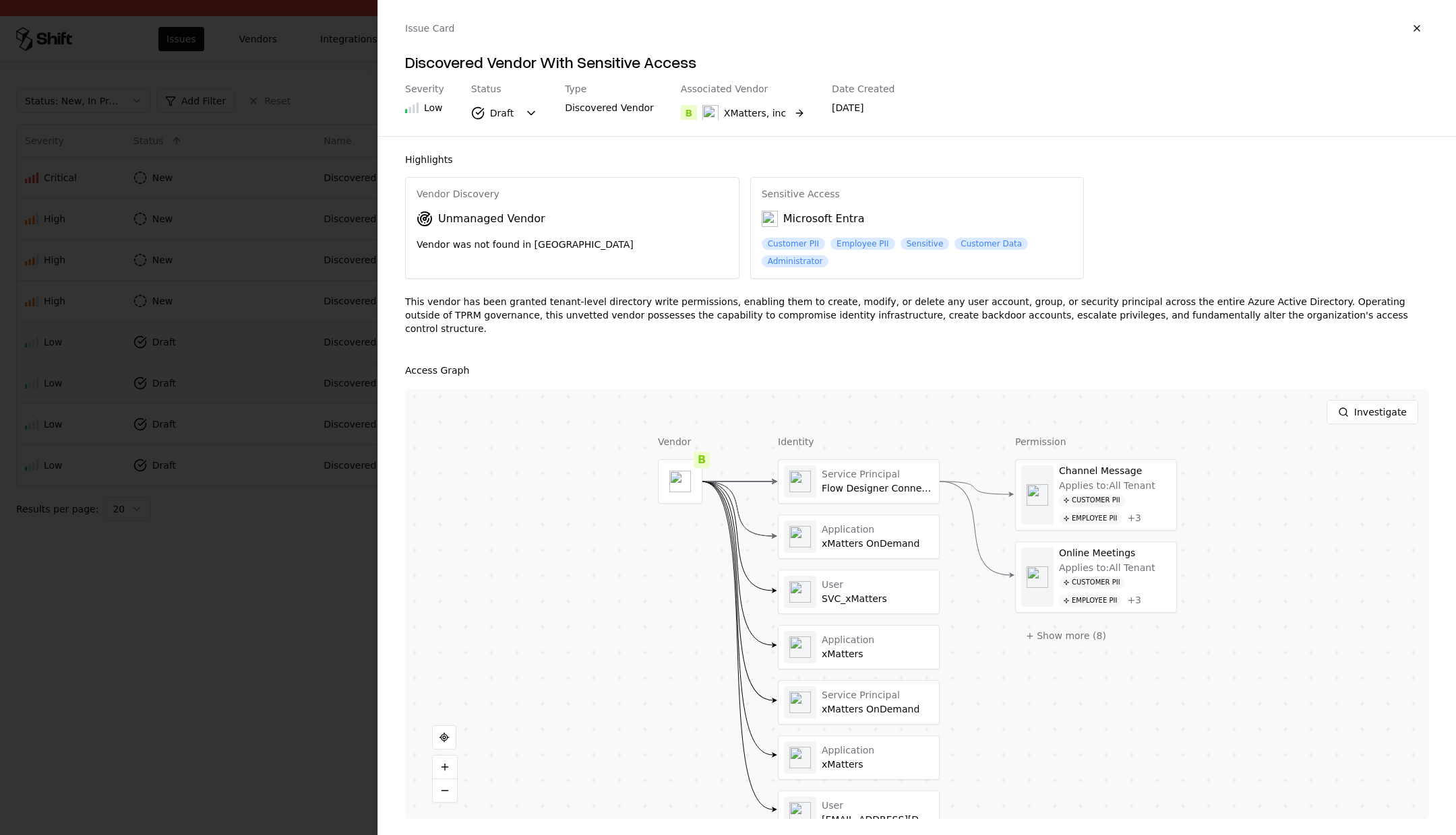
click at [708, 109] on div "XMatters, inc" at bounding box center [743, 113] width 83 height 16
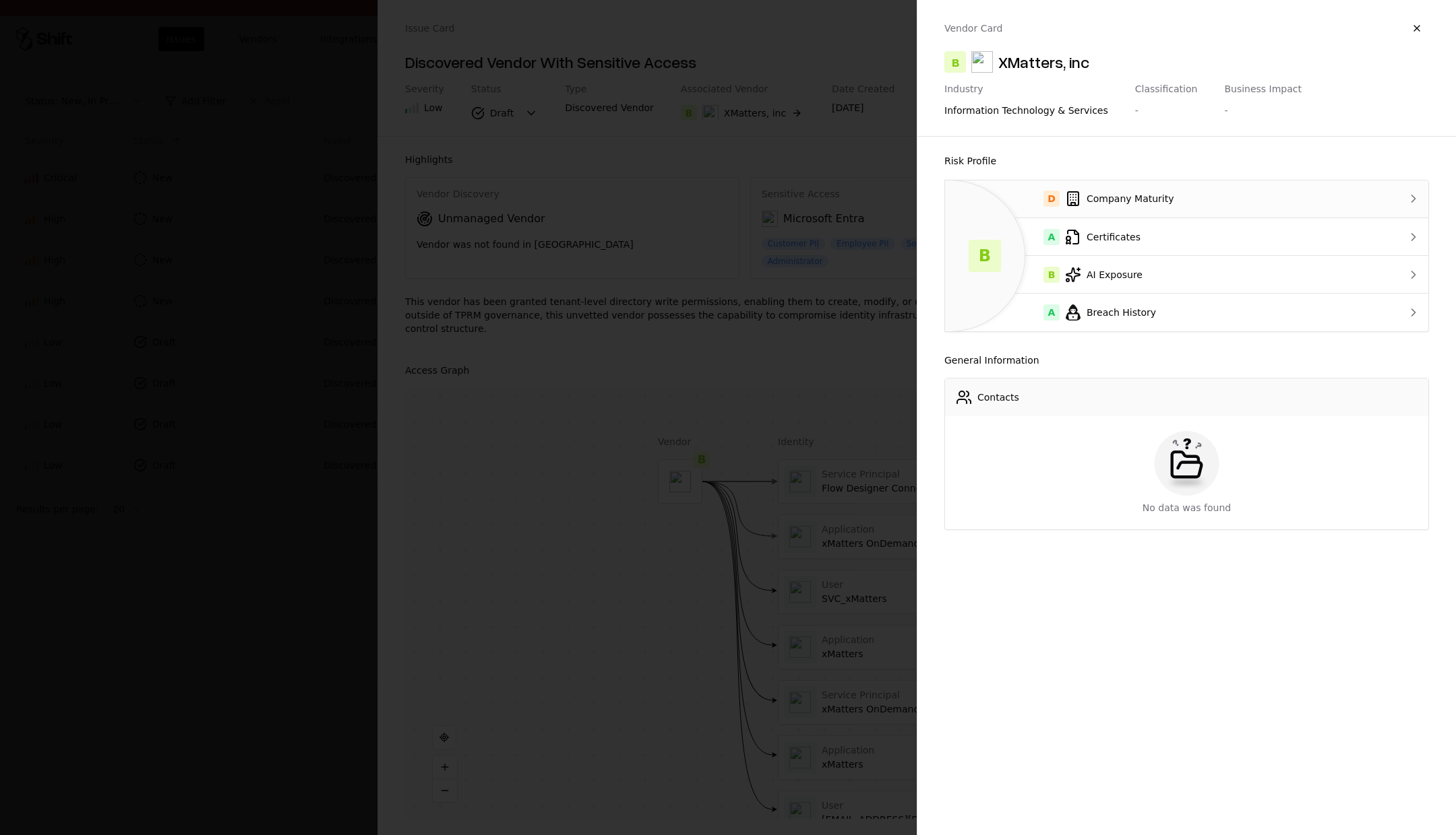
click at [1177, 200] on div "D Company Maturity" at bounding box center [1160, 199] width 409 height 16
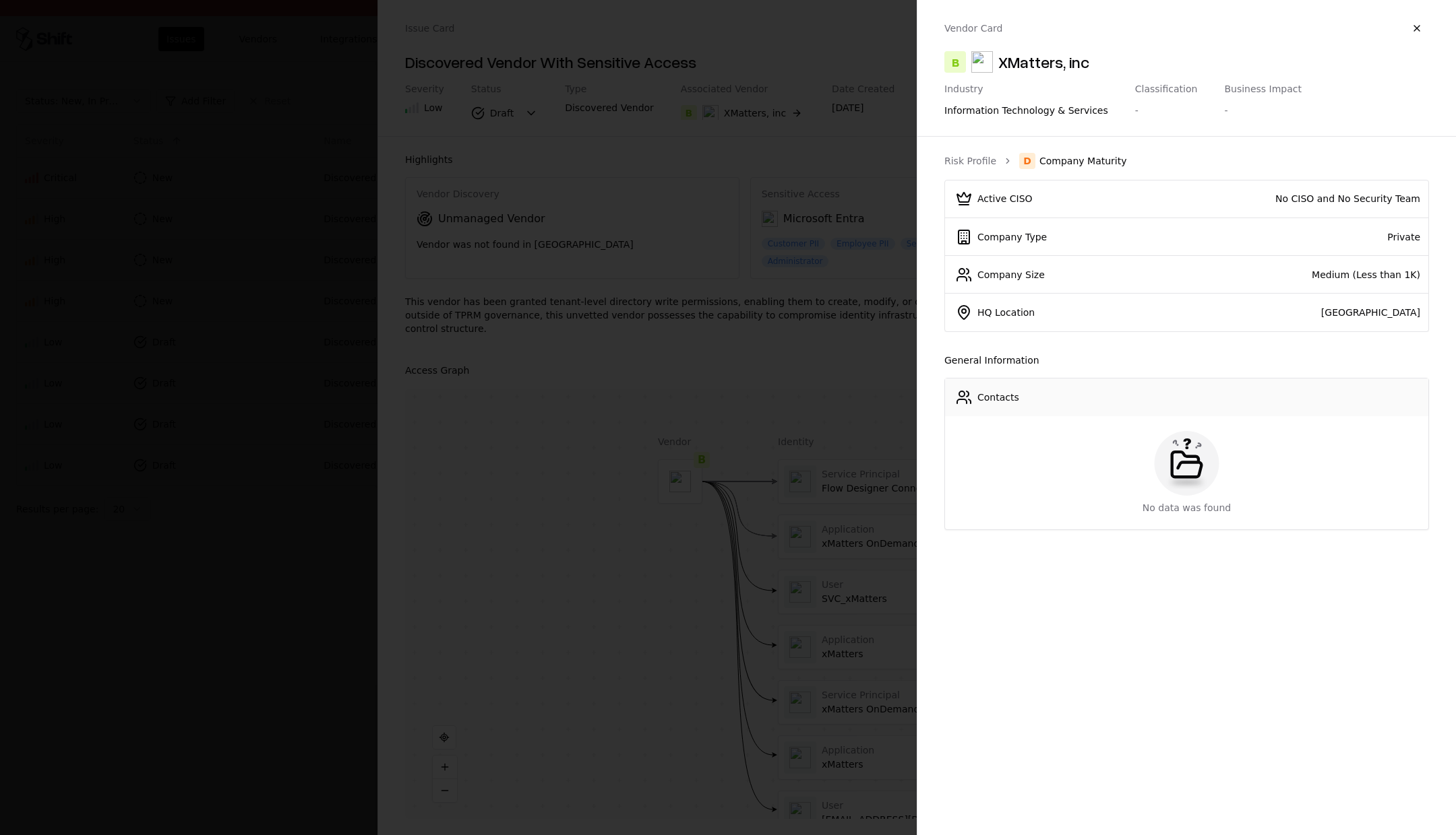
click at [239, 281] on div at bounding box center [728, 418] width 1456 height 835
